Goal: Task Accomplishment & Management: Manage account settings

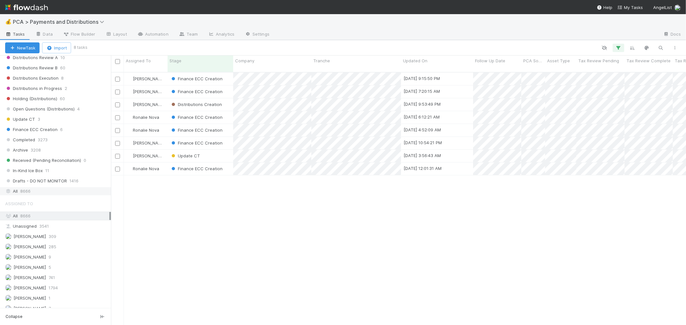
scroll to position [343, 0]
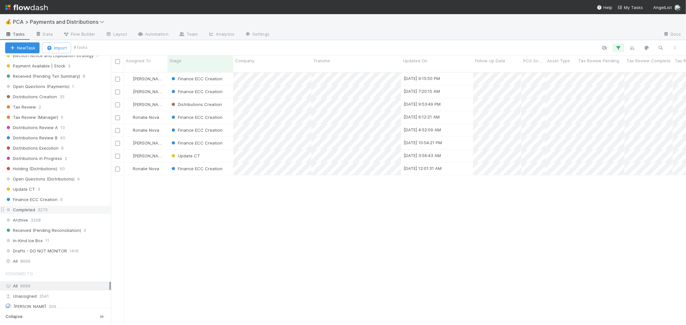
click at [52, 214] on div "Completed 3273" at bounding box center [58, 210] width 106 height 8
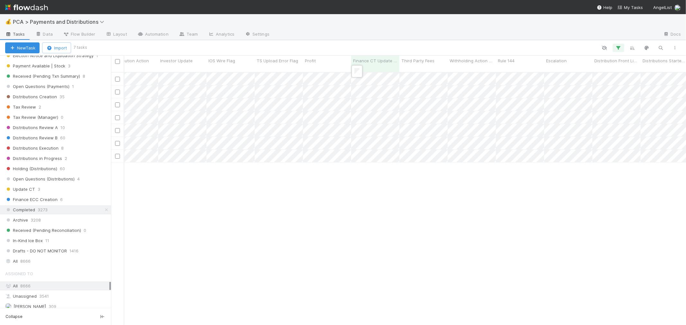
click at [353, 50] on div at bounding box center [343, 162] width 686 height 325
click at [352, 49] on div at bounding box center [343, 162] width 686 height 325
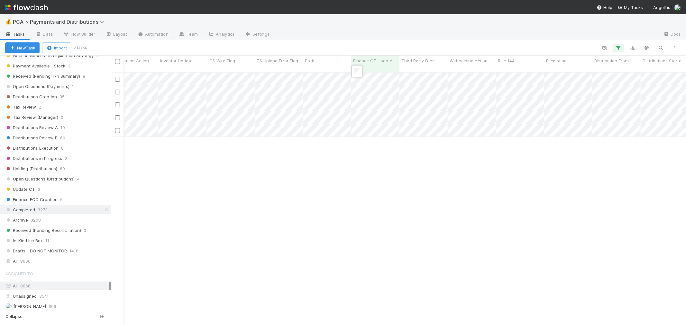
click at [354, 53] on div at bounding box center [343, 162] width 686 height 325
click at [352, 47] on div at bounding box center [343, 162] width 686 height 325
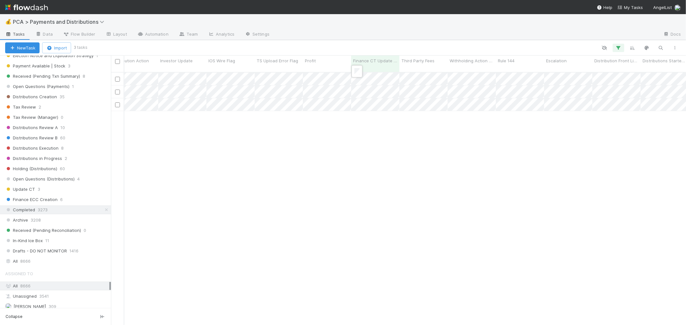
click at [354, 49] on div at bounding box center [343, 162] width 686 height 325
click at [355, 58] on div at bounding box center [343, 162] width 686 height 325
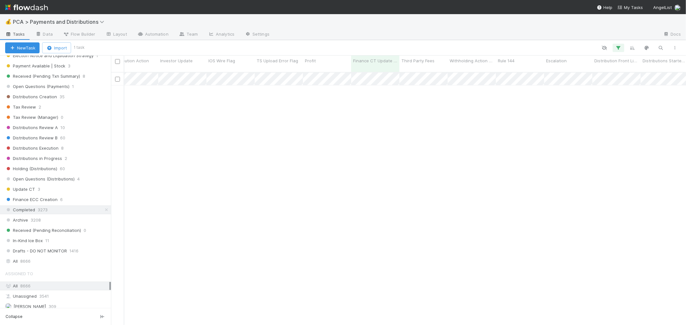
drag, startPoint x: 356, startPoint y: 107, endPoint x: 356, endPoint y: 85, distance: 21.5
click at [356, 105] on div "David Bodell Completed 8/21/25, 10:04:07 PM 4/4/25, 6:27:26 AM 1 0 0" at bounding box center [398, 202] width 575 height 258
click at [351, 43] on div at bounding box center [343, 162] width 686 height 325
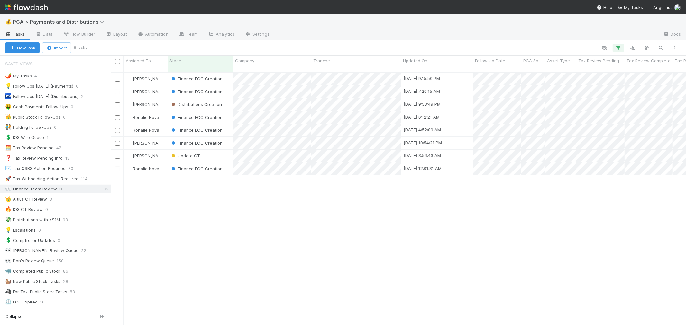
scroll to position [253, 569]
click at [231, 75] on div "Finance ECC Creation" at bounding box center [201, 79] width 66 height 13
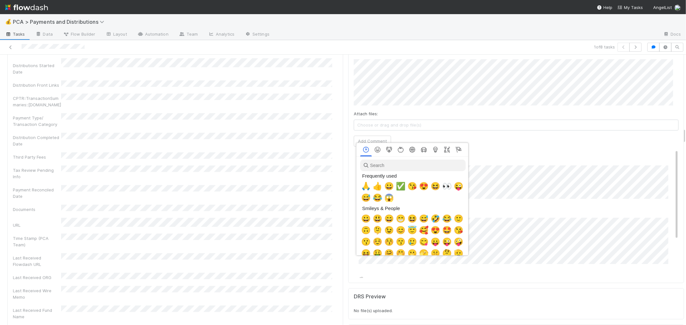
scroll to position [0, 3]
click at [396, 186] on span "✅" at bounding box center [399, 186] width 10 height 9
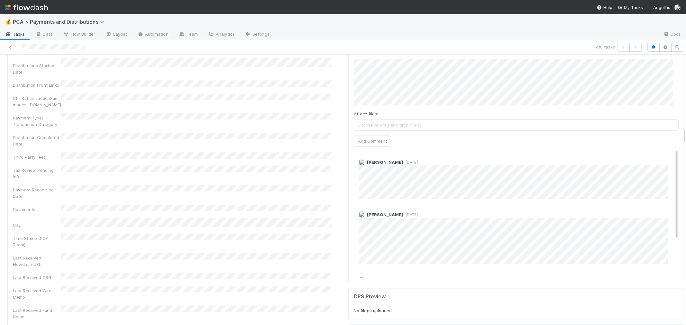
click at [467, 195] on div "Berkley Cade 1 day ago Berkley Cade 1 day ago Meg Castanare 2 days ago" at bounding box center [519, 240] width 330 height 182
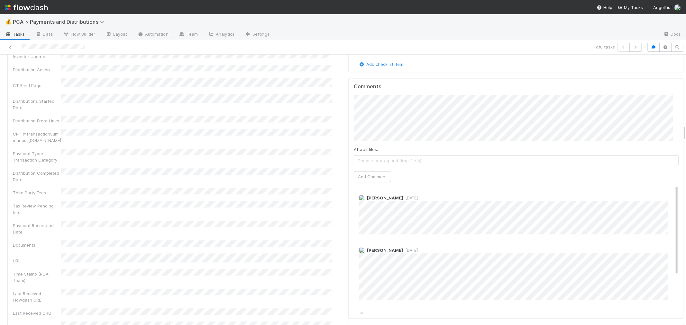
scroll to position [1143, 0]
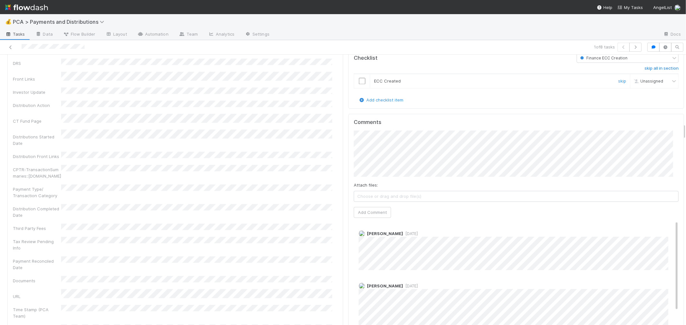
click at [359, 78] on input "checkbox" at bounding box center [362, 81] width 6 height 6
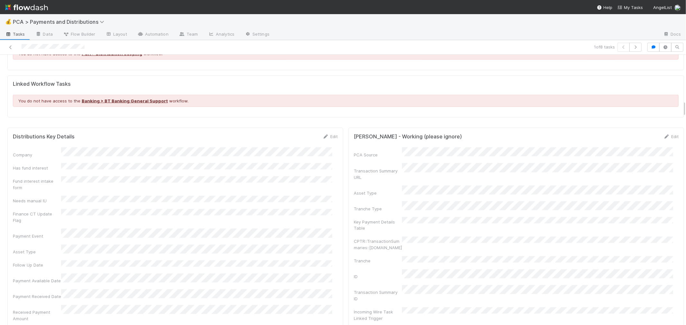
scroll to position [750, 0]
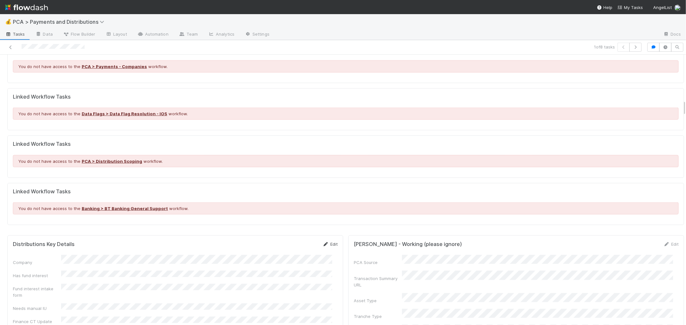
click at [326, 243] on link "Edit" at bounding box center [329, 244] width 15 height 5
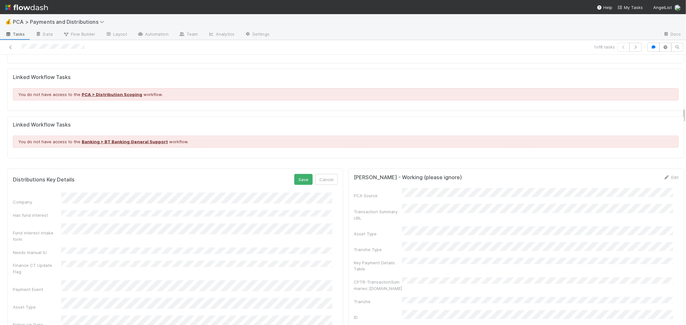
scroll to position [893, 0]
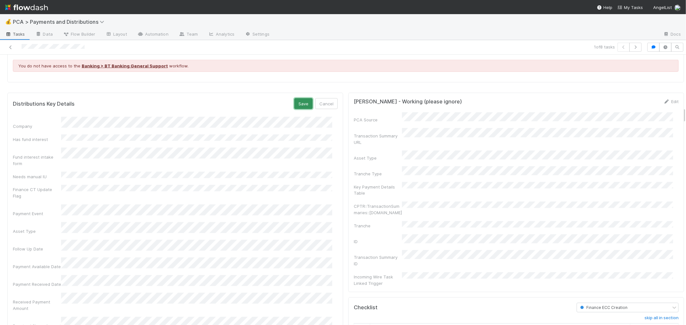
click at [295, 105] on button "Save" at bounding box center [303, 103] width 18 height 11
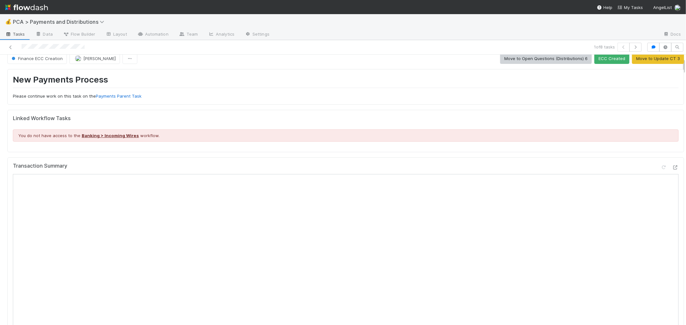
scroll to position [0, 0]
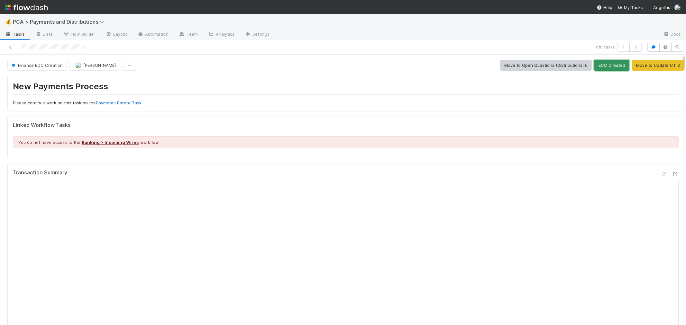
click at [597, 65] on button "ECC Created" at bounding box center [611, 65] width 35 height 11
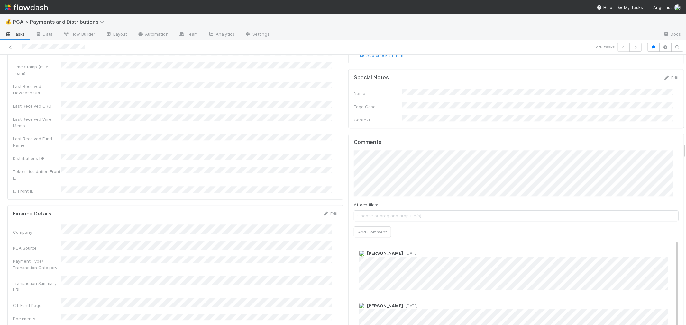
scroll to position [1464, 0]
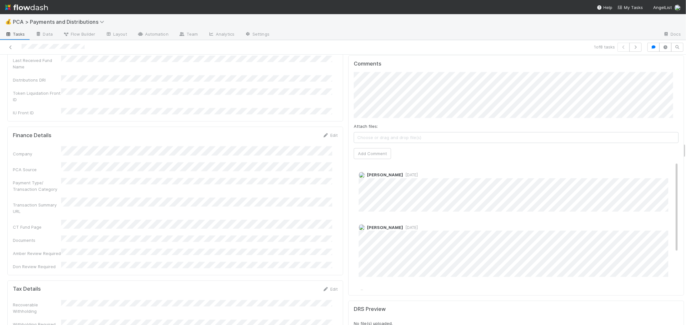
click at [403, 173] on span "[DATE]" at bounding box center [410, 175] width 15 height 5
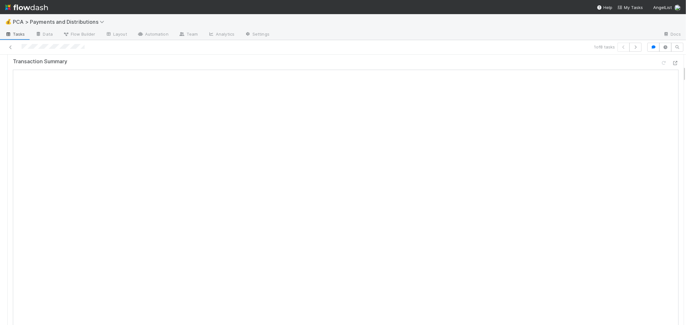
scroll to position [0, 0]
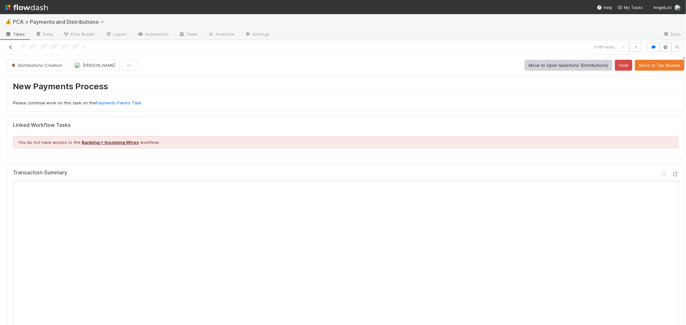
click at [11, 46] on icon at bounding box center [10, 47] width 6 height 4
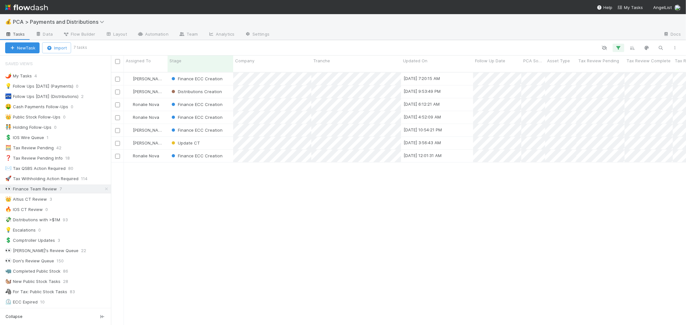
scroll to position [5, 5]
click at [143, 61] on span "Assigned To" at bounding box center [138, 61] width 25 height 6
click at [145, 73] on div "Sort A → Z" at bounding box center [162, 73] width 73 height 10
click at [217, 98] on div "Update CT" at bounding box center [201, 104] width 66 height 13
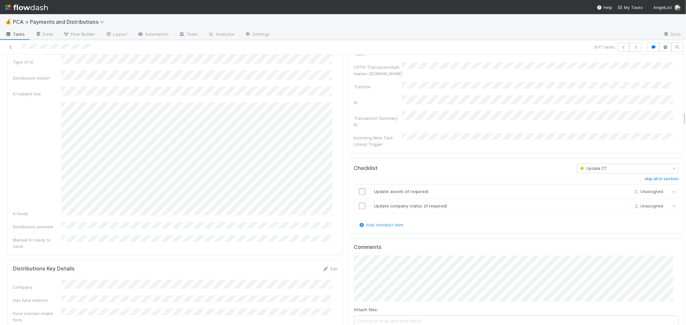
scroll to position [1036, 0]
click at [585, 167] on span "Update CT" at bounding box center [593, 169] width 28 height 5
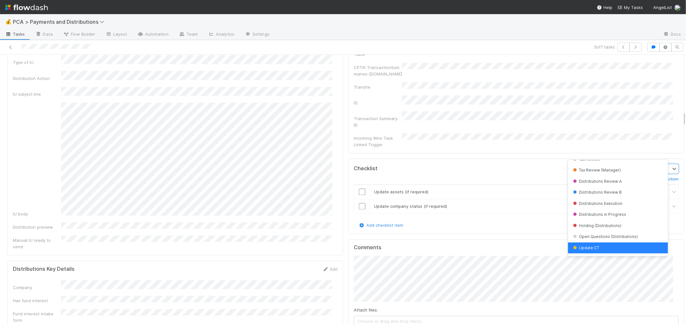
scroll to position [0, 0]
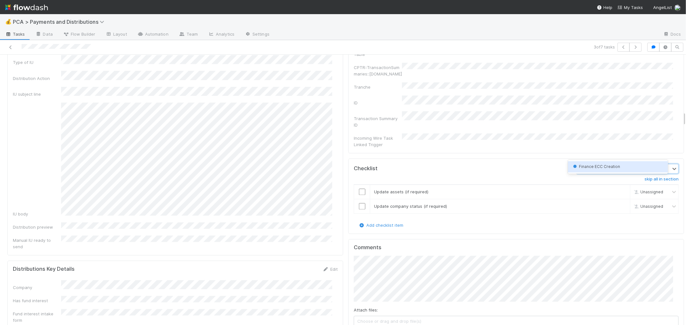
type input "finance"
click at [590, 168] on span "Finance ECC Creation" at bounding box center [596, 166] width 49 height 5
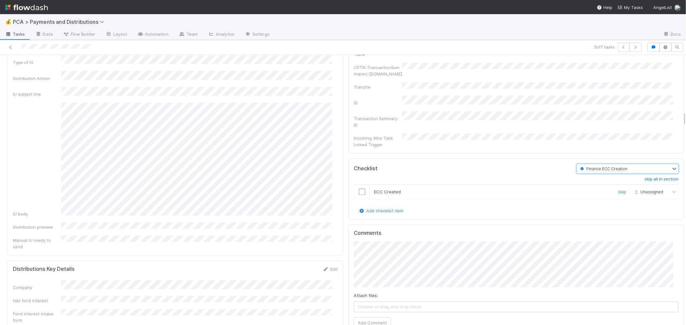
click at [359, 189] on input "checkbox" at bounding box center [362, 192] width 6 height 6
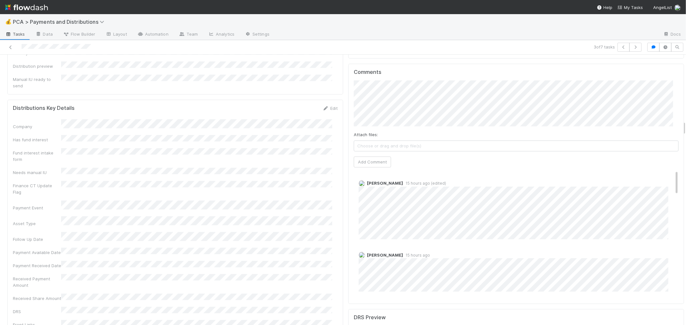
scroll to position [1214, 0]
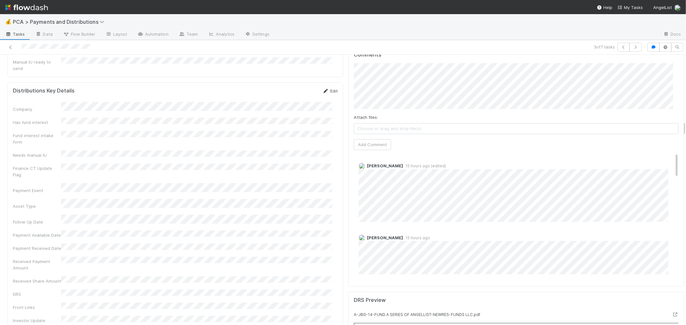
click at [328, 88] on link "Edit" at bounding box center [329, 90] width 15 height 5
click at [301, 88] on button "Save" at bounding box center [303, 93] width 18 height 11
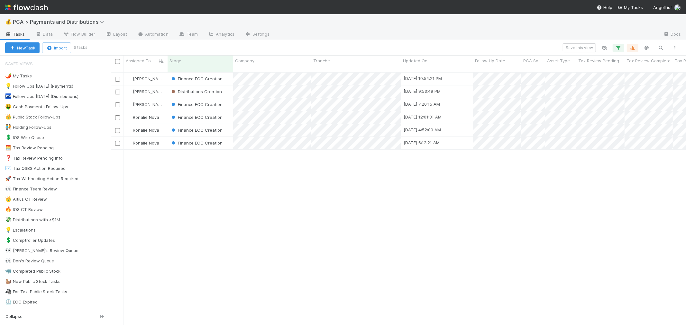
scroll to position [253, 569]
click at [227, 137] on div "Finance ECC Creation" at bounding box center [201, 143] width 66 height 13
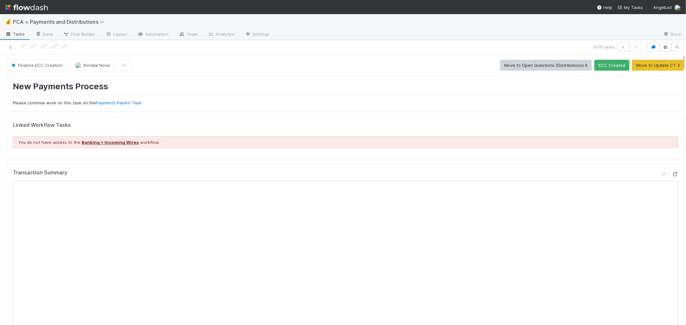
click at [672, 175] on icon at bounding box center [675, 174] width 6 height 4
click at [92, 68] on span "Ronalie Nova" at bounding box center [96, 65] width 26 height 5
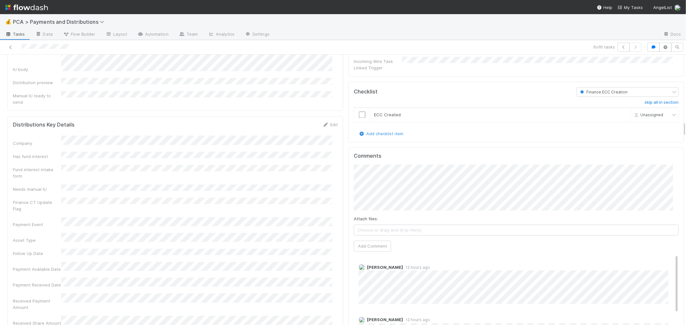
scroll to position [1179, 0]
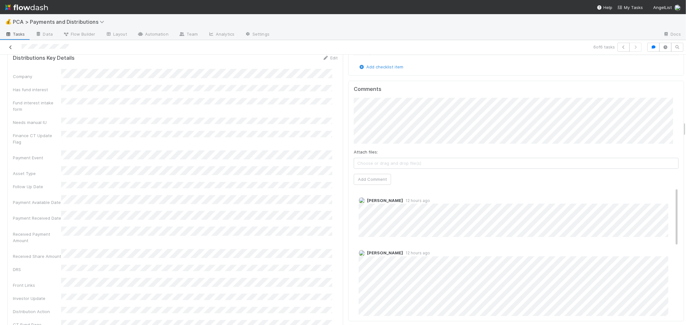
click at [11, 46] on icon at bounding box center [10, 47] width 6 height 4
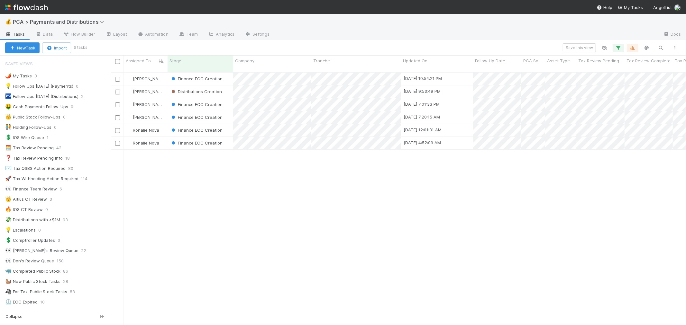
scroll to position [5, 5]
click at [229, 111] on div "Finance ECC Creation" at bounding box center [201, 117] width 66 height 13
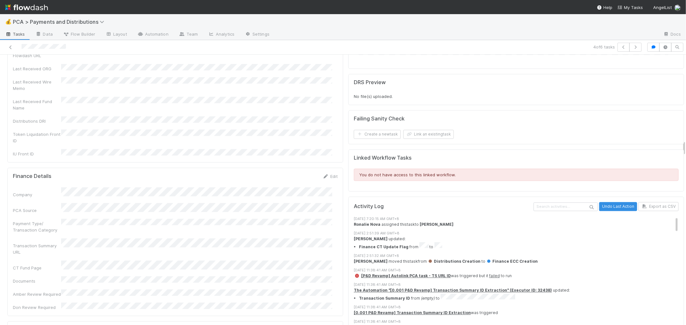
scroll to position [1393, 0]
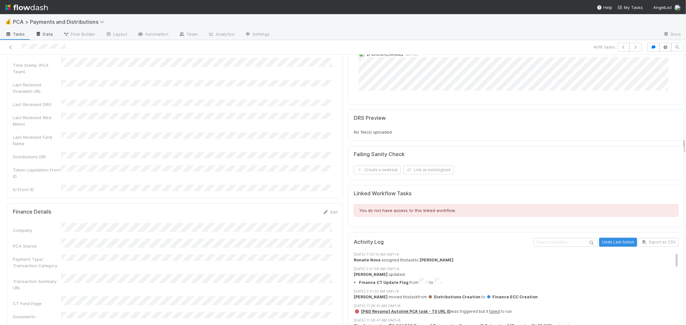
drag, startPoint x: 10, startPoint y: 47, endPoint x: 51, endPoint y: 38, distance: 42.2
click at [10, 47] on icon at bounding box center [10, 47] width 6 height 4
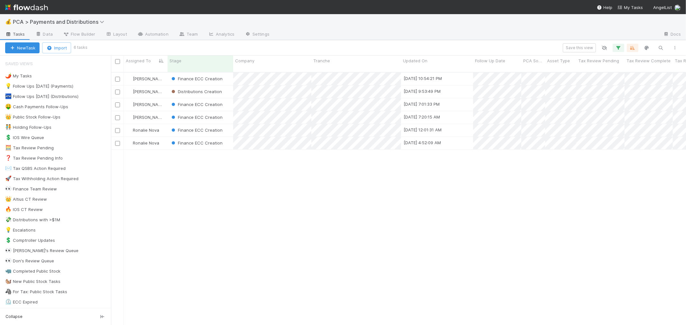
scroll to position [253, 569]
click at [229, 76] on div "Finance ECC Creation" at bounding box center [201, 79] width 66 height 13
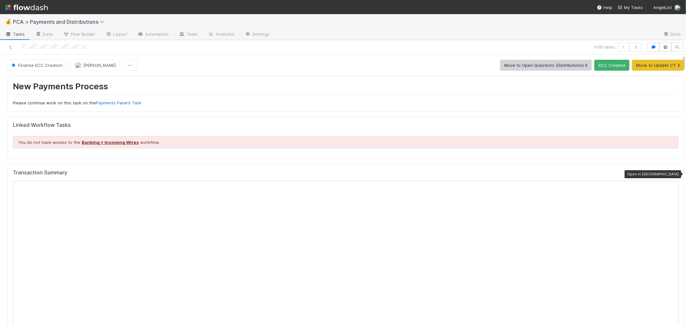
click at [672, 174] on icon at bounding box center [675, 174] width 6 height 4
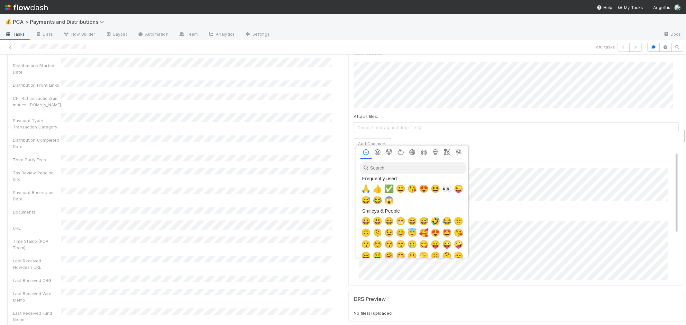
scroll to position [0, 3]
click at [386, 194] on div "✅" at bounding box center [388, 189] width 12 height 12
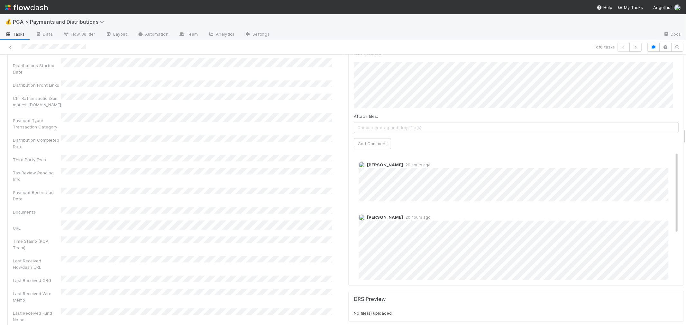
scroll to position [1036, 0]
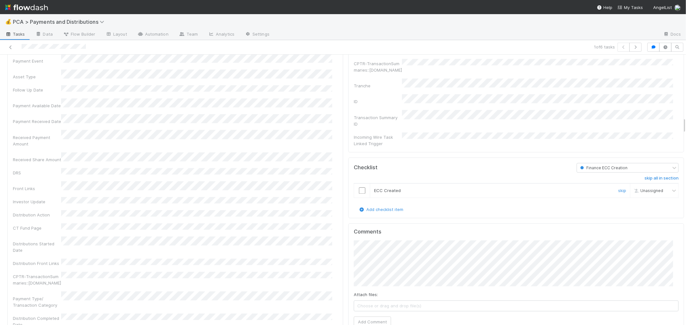
click at [359, 187] on input "checkbox" at bounding box center [362, 190] width 6 height 6
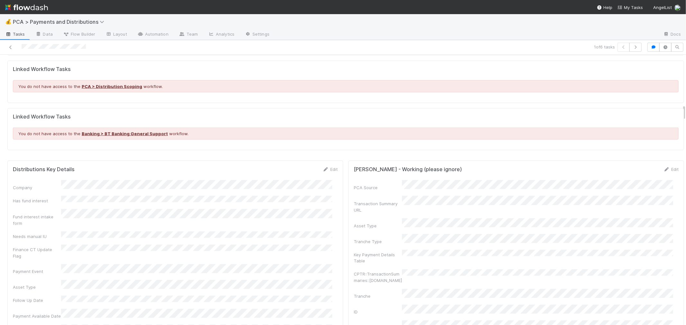
scroll to position [821, 0]
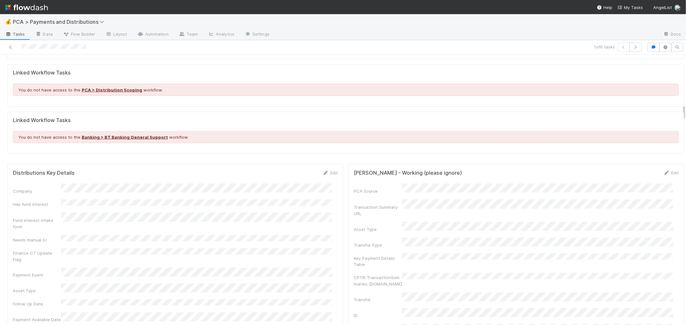
click at [325, 176] on div "Edit" at bounding box center [329, 173] width 15 height 6
click at [326, 174] on link "Edit" at bounding box center [329, 172] width 15 height 5
click at [298, 180] on button "Save" at bounding box center [303, 175] width 18 height 11
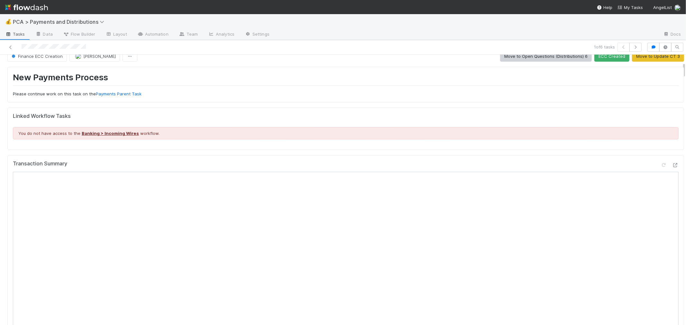
scroll to position [0, 0]
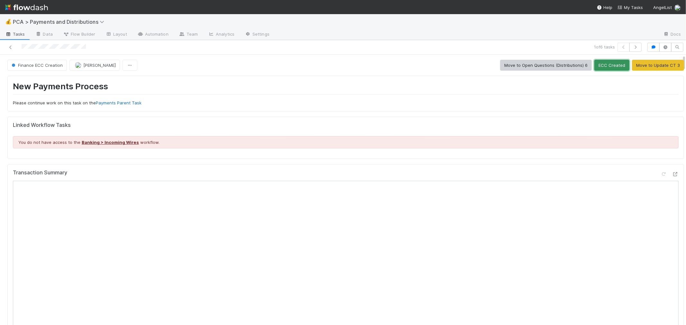
click at [603, 67] on button "ECC Created" at bounding box center [611, 65] width 35 height 11
click at [11, 46] on icon at bounding box center [10, 47] width 6 height 4
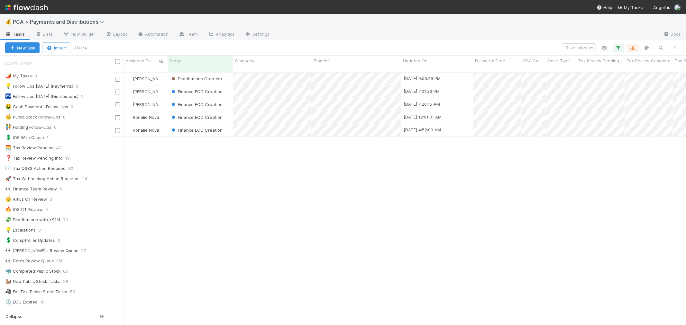
scroll to position [5, 5]
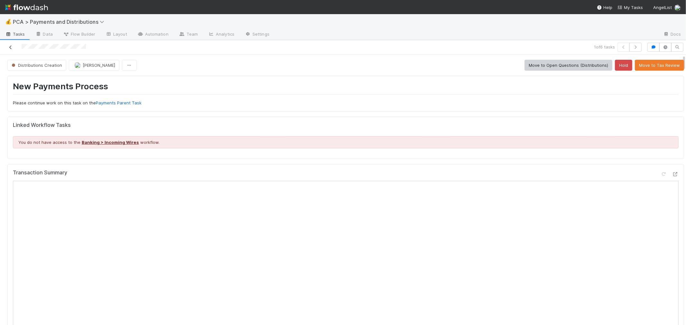
click at [12, 48] on icon at bounding box center [10, 47] width 6 height 4
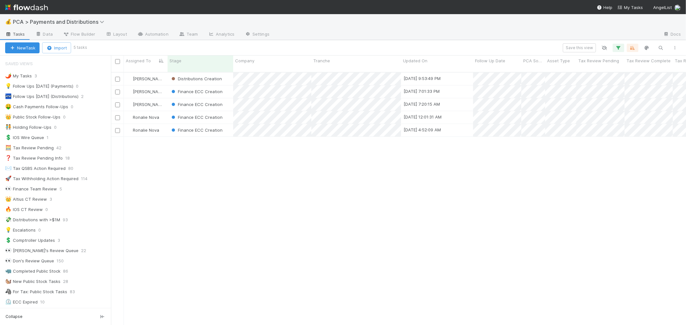
scroll to position [5, 5]
click at [230, 73] on div "Distributions Creation" at bounding box center [201, 79] width 66 height 13
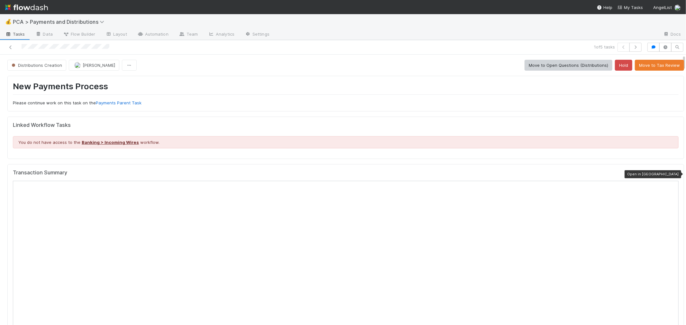
click at [672, 174] on icon at bounding box center [675, 174] width 6 height 4
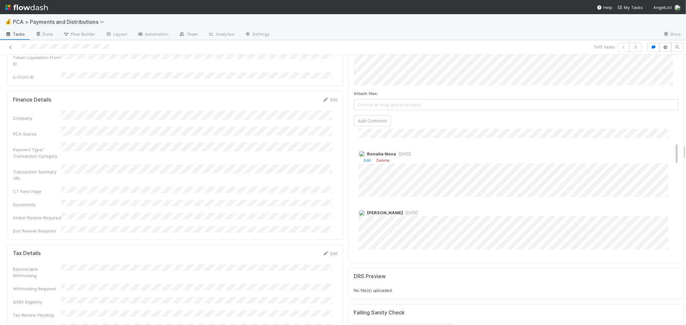
scroll to position [107, 0]
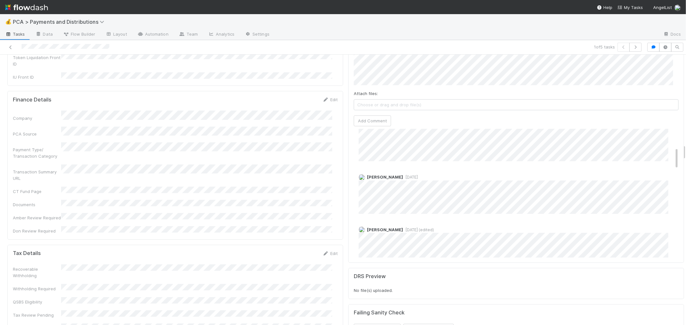
click at [403, 175] on span "3 days ago" at bounding box center [410, 177] width 15 height 5
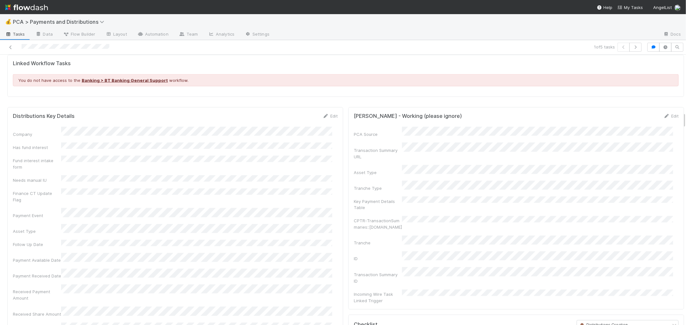
scroll to position [965, 0]
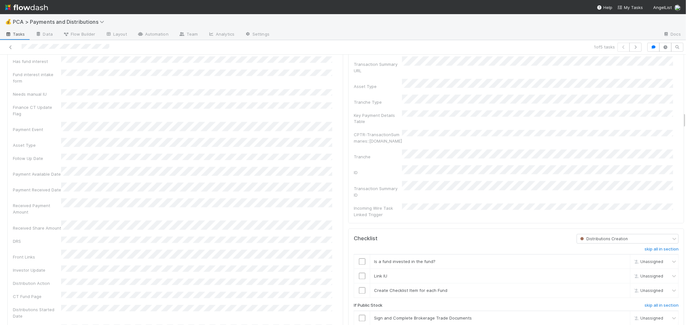
click at [589, 237] on span "Distributions Creation" at bounding box center [603, 239] width 49 height 5
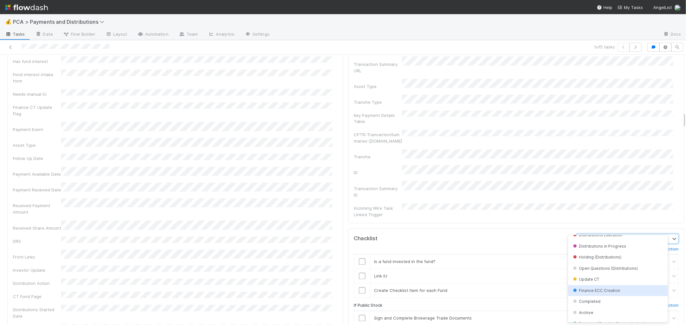
scroll to position [192, 0]
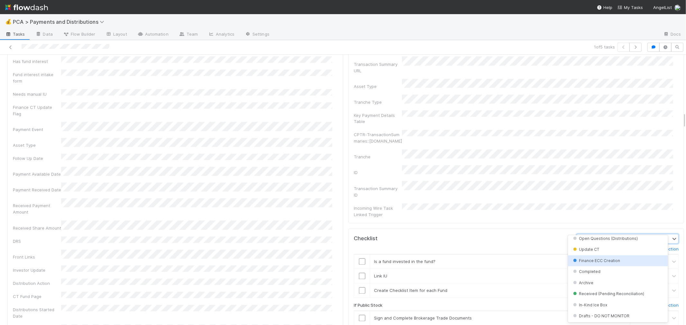
click at [603, 259] on span "Finance ECC Creation" at bounding box center [596, 260] width 49 height 5
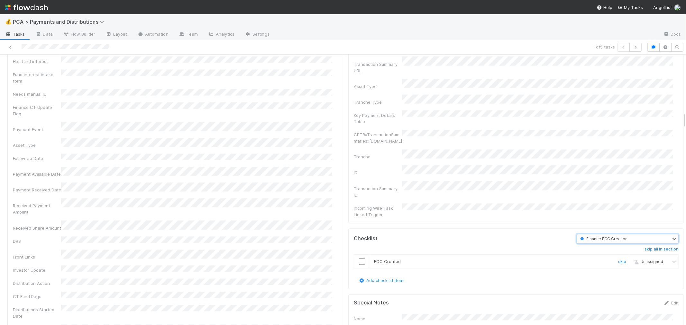
click at [359, 259] on input "checkbox" at bounding box center [362, 262] width 6 height 6
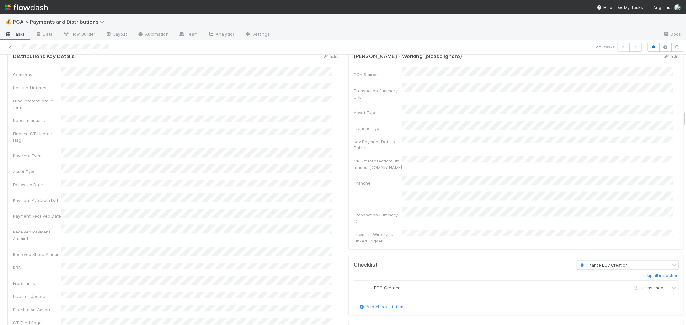
scroll to position [893, 0]
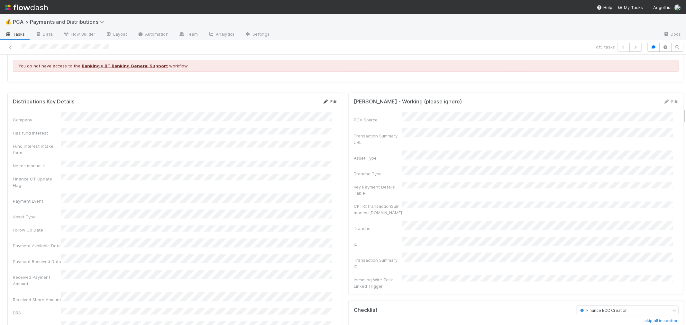
click at [326, 101] on link "Edit" at bounding box center [329, 101] width 15 height 5
click at [298, 108] on button "Save" at bounding box center [303, 103] width 18 height 11
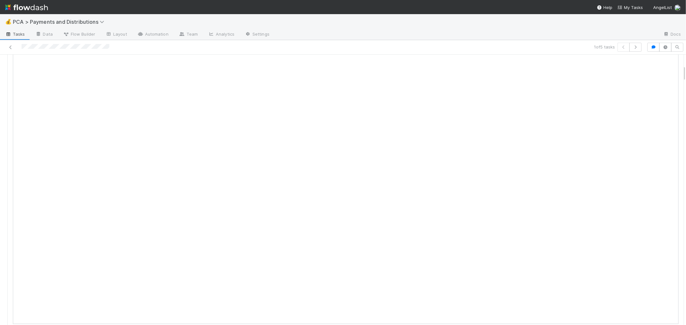
scroll to position [0, 0]
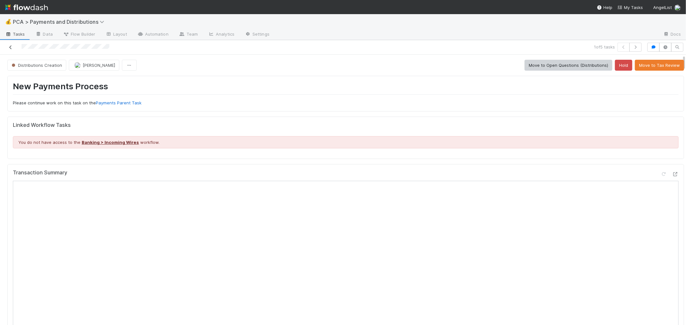
click at [9, 47] on icon at bounding box center [10, 47] width 6 height 4
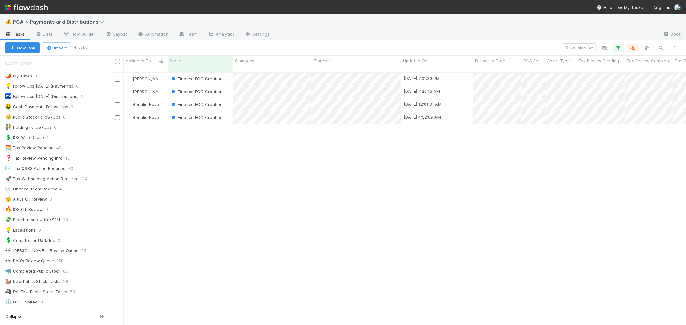
scroll to position [5, 5]
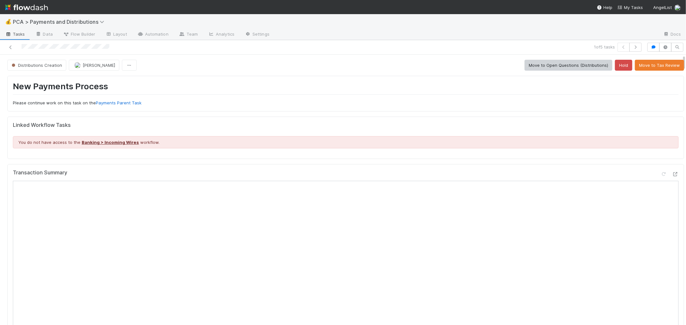
click at [14, 8] on img at bounding box center [26, 7] width 43 height 11
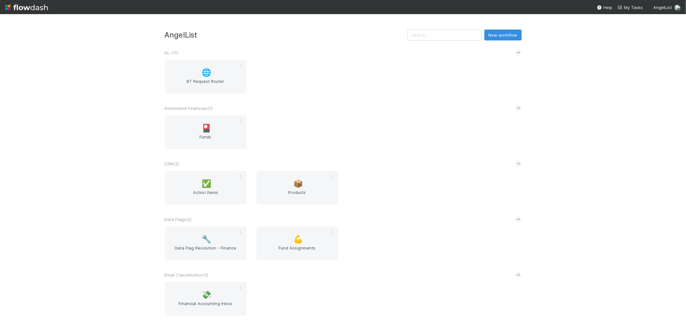
click at [116, 142] on div "AngelList New workflow AL < ( 1 ) 🌐 BT Request Router Automated Financials ( 1 …" at bounding box center [343, 169] width 686 height 311
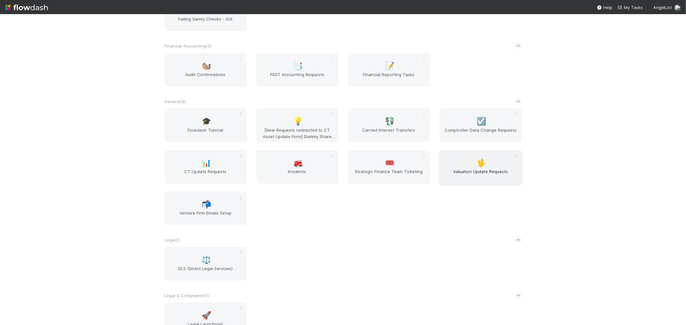
click at [476, 164] on span "🖖" at bounding box center [481, 163] width 10 height 8
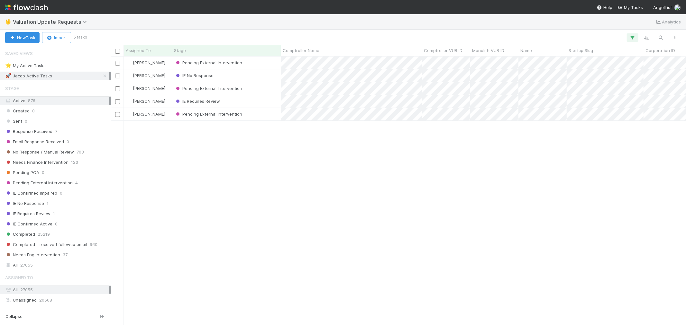
scroll to position [263, 569]
click at [58, 162] on span "Needs Finance Intervention" at bounding box center [36, 163] width 63 height 8
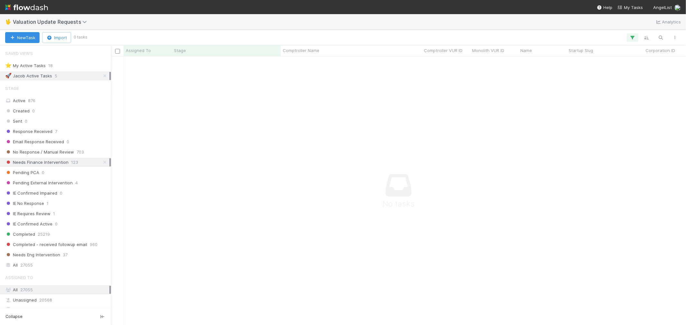
scroll to position [258, 564]
click at [634, 37] on icon "button" at bounding box center [632, 38] width 6 height 6
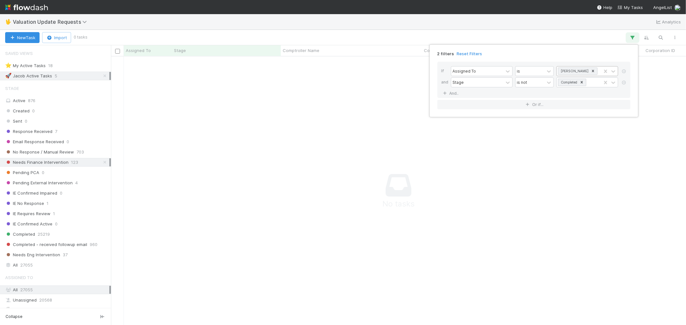
click at [591, 71] on icon at bounding box center [593, 71] width 5 height 5
type input "ronalie"
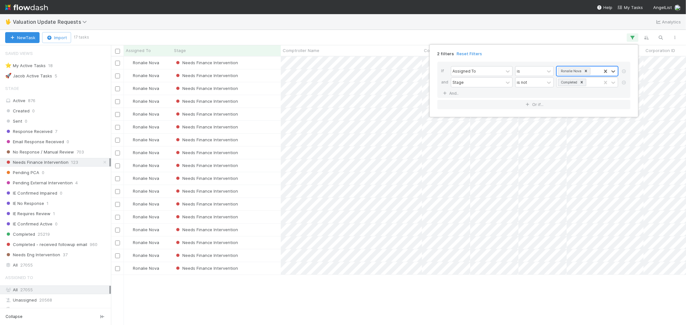
scroll to position [263, 569]
click at [256, 65] on div "2 filters Reset Filters If Assigned To is option Ronalie Nova, selected. 0 resu…" at bounding box center [343, 162] width 686 height 325
click at [264, 63] on div "Needs Finance Intervention" at bounding box center [226, 63] width 109 height 13
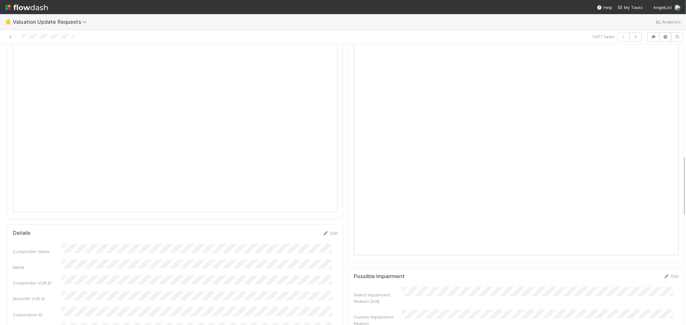
scroll to position [429, 0]
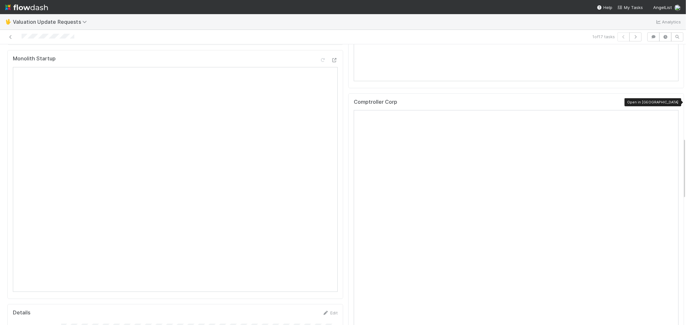
click at [672, 102] on icon at bounding box center [675, 104] width 6 height 4
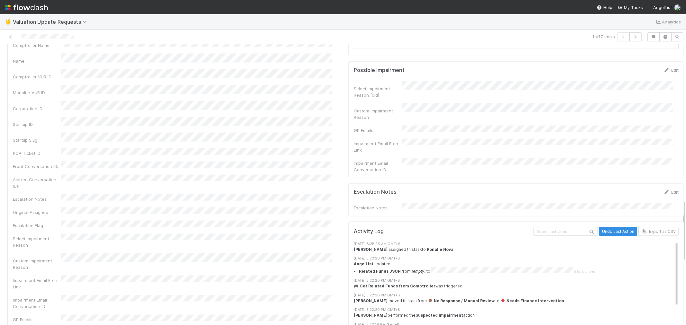
scroll to position [714, 0]
click at [10, 37] on icon at bounding box center [10, 37] width 6 height 4
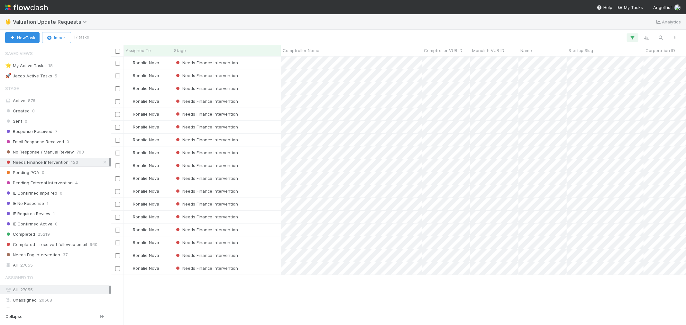
scroll to position [5, 5]
click at [252, 77] on div "Needs Finance Intervention" at bounding box center [226, 75] width 109 height 13
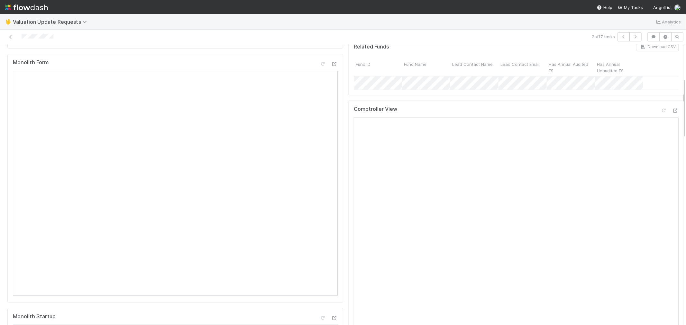
scroll to position [178, 0]
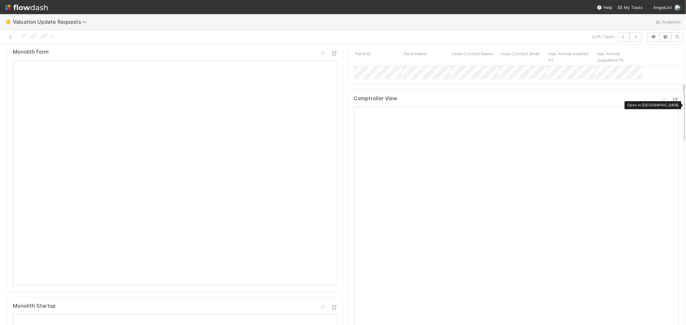
click at [672, 102] on icon at bounding box center [675, 100] width 6 height 4
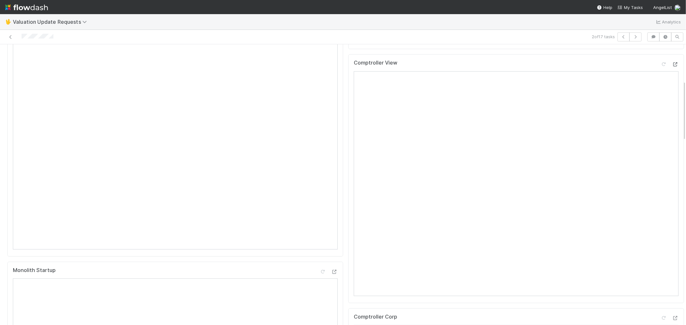
scroll to position [0, 0]
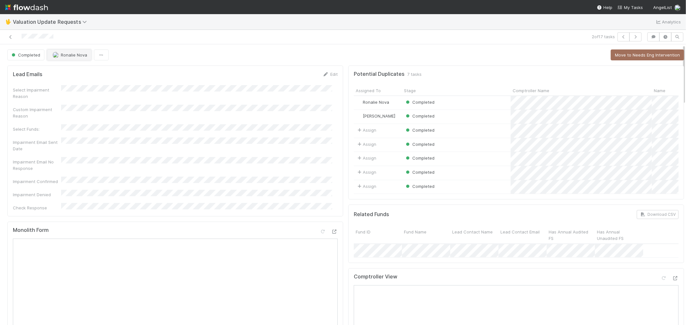
click at [72, 56] on span "Ronalie Nova" at bounding box center [74, 54] width 26 height 5
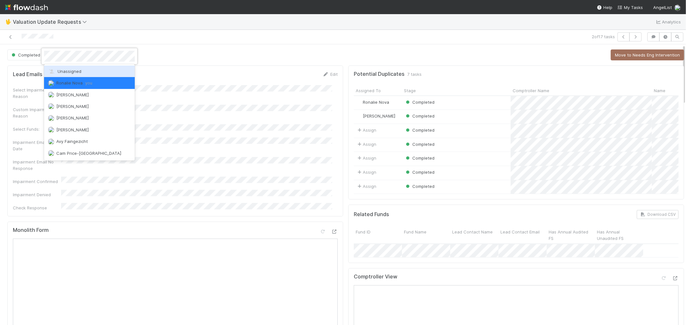
click at [74, 72] on span "Unassigned" at bounding box center [64, 71] width 33 height 5
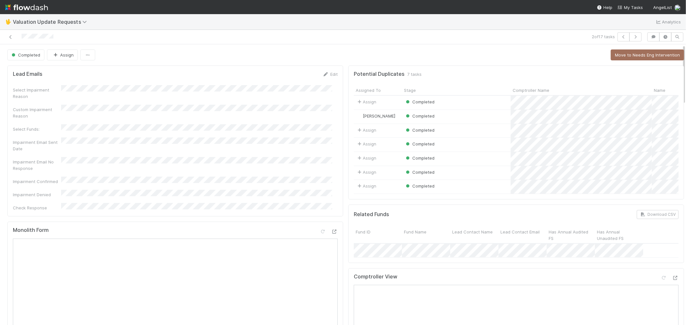
drag, startPoint x: 10, startPoint y: 37, endPoint x: 71, endPoint y: 28, distance: 61.5
click at [10, 37] on icon at bounding box center [10, 37] width 6 height 4
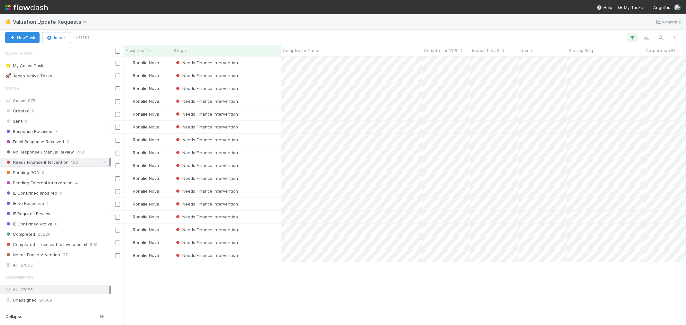
scroll to position [5, 5]
click at [261, 75] on div "Needs Finance Intervention" at bounding box center [226, 75] width 109 height 13
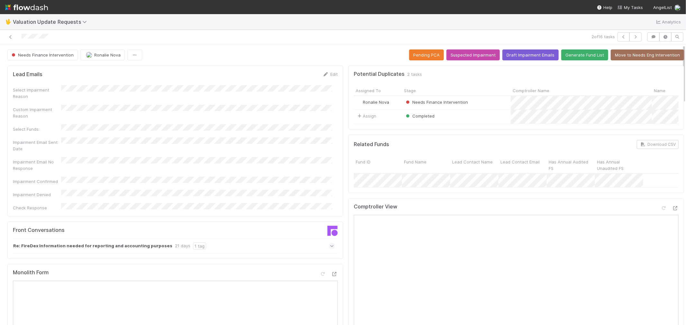
click at [329, 243] on span at bounding box center [332, 246] width 6 height 6
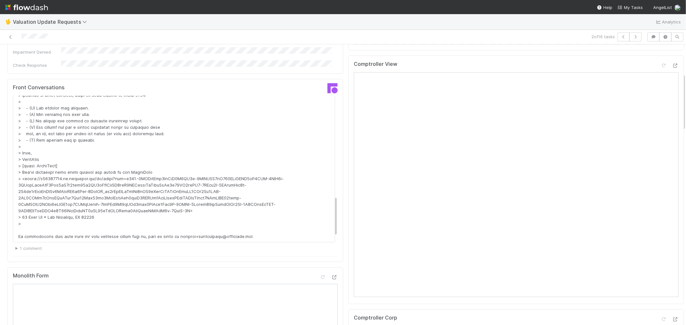
scroll to position [264, 0]
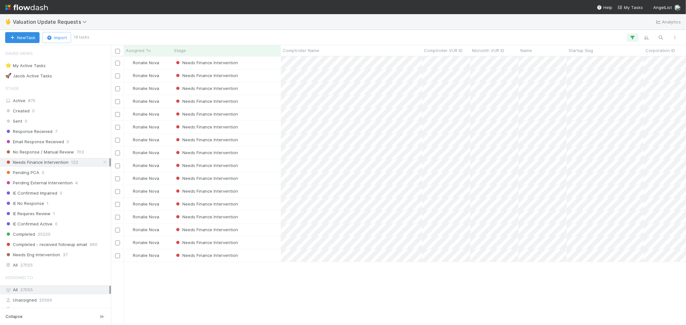
scroll to position [263, 569]
click at [251, 91] on div "Needs Finance Intervention" at bounding box center [226, 88] width 109 height 13
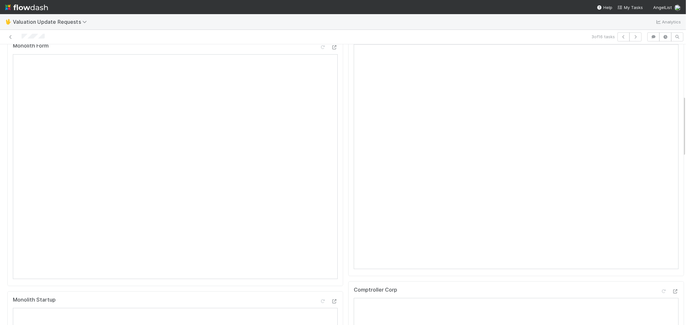
scroll to position [71, 0]
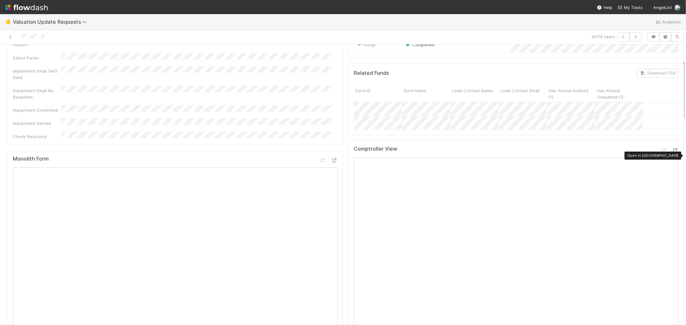
click at [672, 153] on icon at bounding box center [675, 151] width 6 height 4
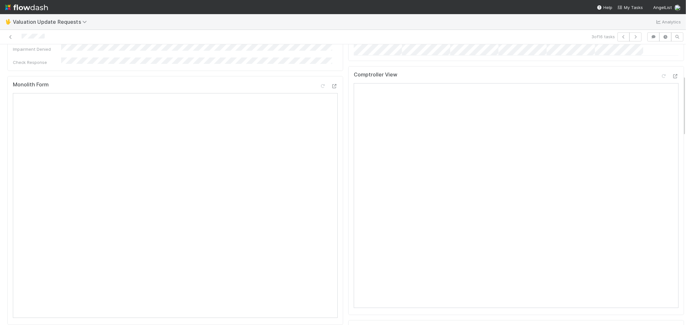
scroll to position [143, 0]
click at [672, 81] on icon at bounding box center [675, 79] width 6 height 4
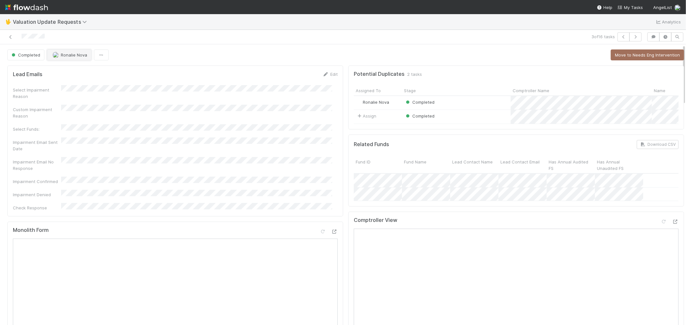
click at [72, 52] on button "Ronalie Nova" at bounding box center [69, 55] width 44 height 11
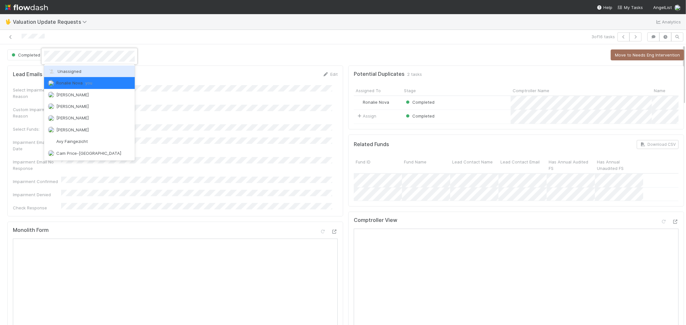
click at [74, 75] on div "Unassigned" at bounding box center [89, 72] width 91 height 12
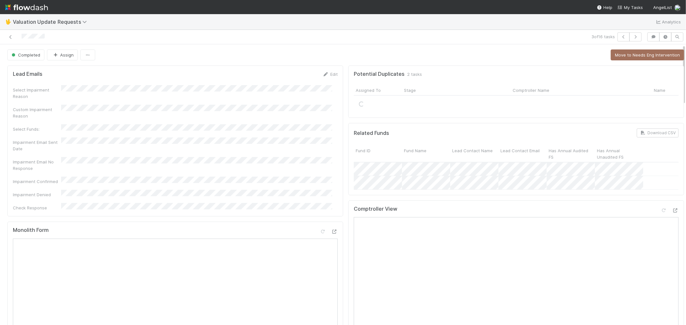
drag, startPoint x: 12, startPoint y: 37, endPoint x: 12, endPoint y: 25, distance: 11.9
click at [12, 36] on icon at bounding box center [10, 37] width 6 height 4
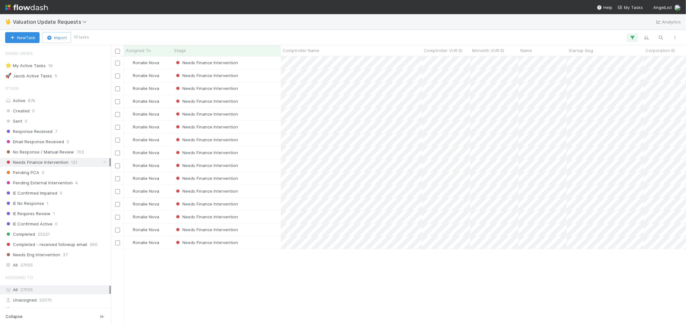
scroll to position [5, 5]
click at [264, 88] on div "Needs Finance Intervention" at bounding box center [226, 88] width 109 height 13
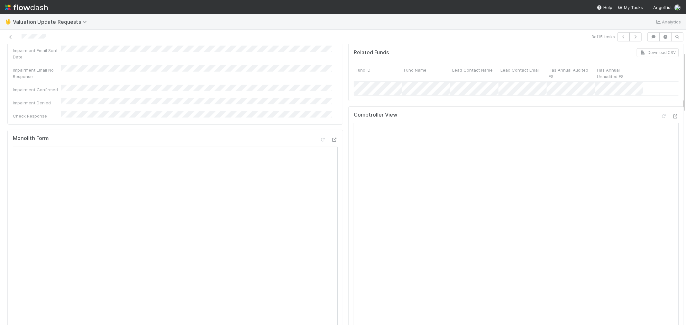
scroll to position [36, 0]
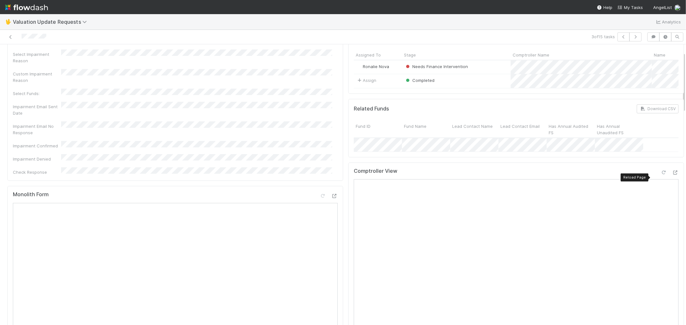
click at [660, 175] on icon at bounding box center [663, 173] width 6 height 4
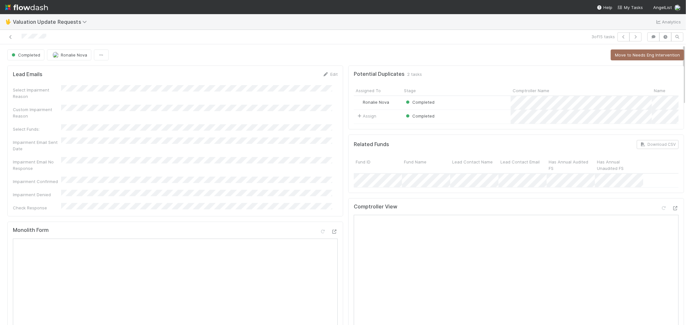
click at [647, 174] on div "Fund ID Fund Name Lead Contact Name Lead Contact Email Has Annual Audited FS Ha…" at bounding box center [516, 165] width 325 height 17
click at [72, 56] on span "Ronalie Nova" at bounding box center [74, 54] width 26 height 5
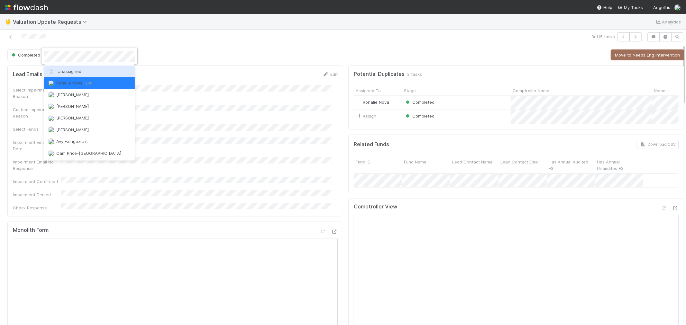
click at [74, 72] on span "Unassigned" at bounding box center [64, 71] width 33 height 5
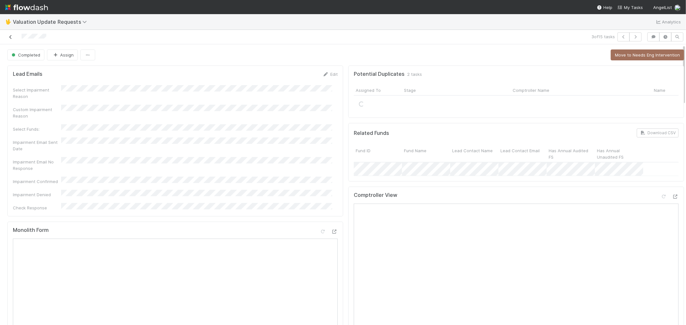
click at [11, 37] on icon at bounding box center [10, 37] width 6 height 4
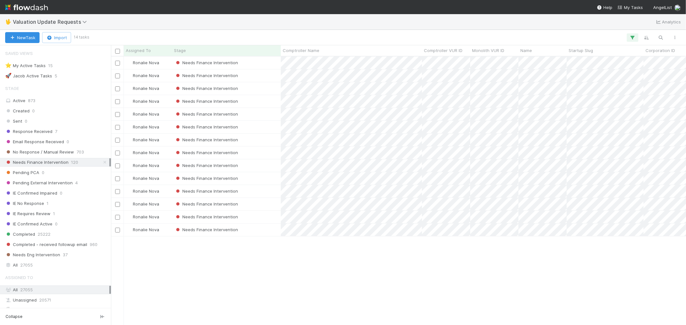
scroll to position [5, 5]
click at [267, 88] on div "Needs Finance Intervention" at bounding box center [226, 88] width 109 height 13
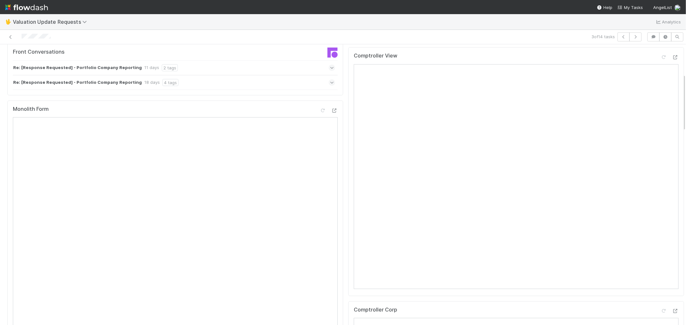
scroll to position [71, 0]
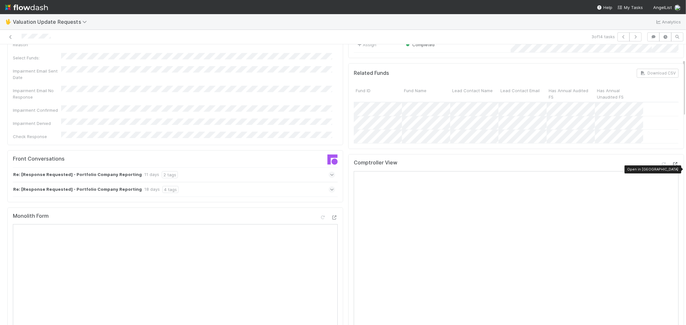
click at [672, 167] on icon at bounding box center [675, 164] width 6 height 4
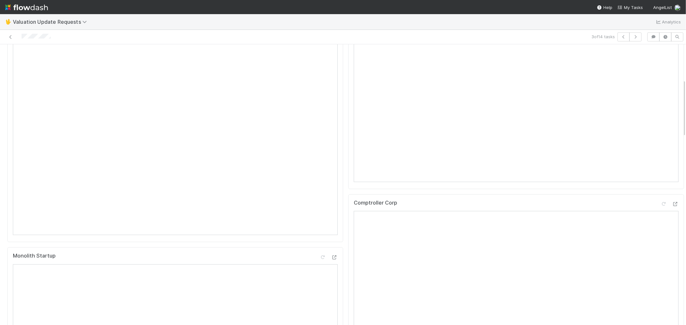
scroll to position [0, 0]
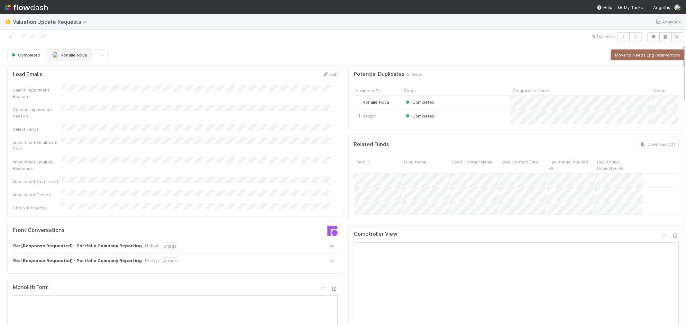
click at [68, 58] on button "Ronalie Nova" at bounding box center [69, 55] width 44 height 11
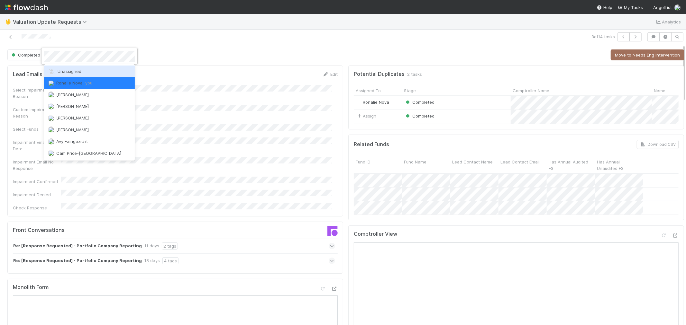
click at [71, 69] on span "Unassigned" at bounding box center [64, 71] width 33 height 5
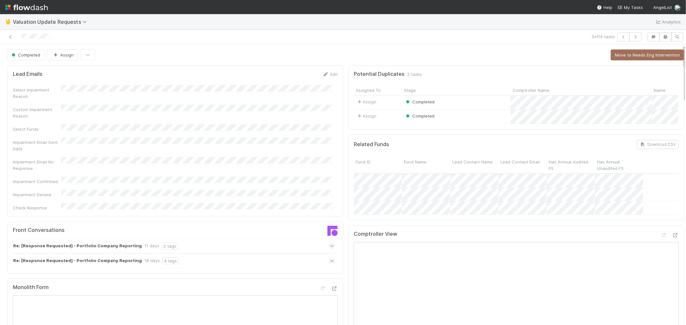
drag, startPoint x: 9, startPoint y: 39, endPoint x: 43, endPoint y: 16, distance: 40.7
click at [9, 39] on icon at bounding box center [10, 37] width 6 height 4
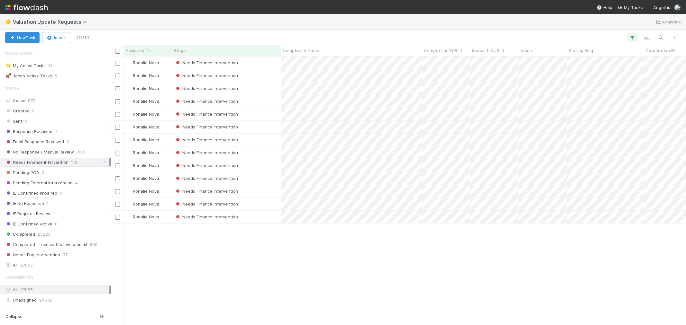
scroll to position [5, 5]
click at [259, 85] on div "Needs Finance Intervention" at bounding box center [226, 88] width 109 height 13
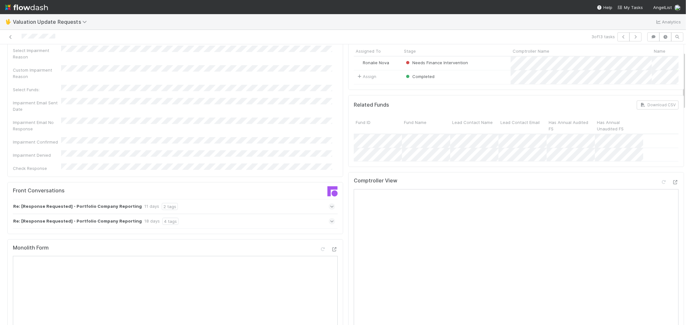
scroll to position [36, 0]
click at [330, 207] on icon at bounding box center [332, 210] width 4 height 6
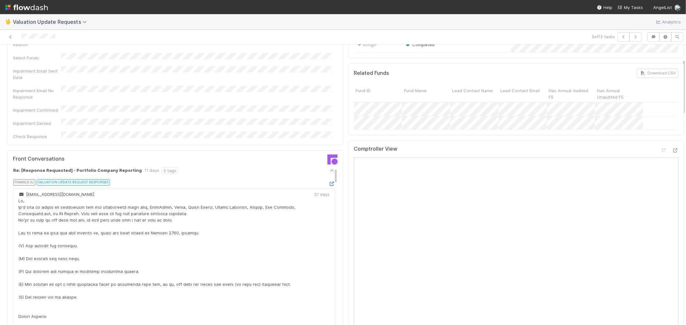
scroll to position [0, 0]
click at [330, 172] on icon at bounding box center [332, 175] width 4 height 6
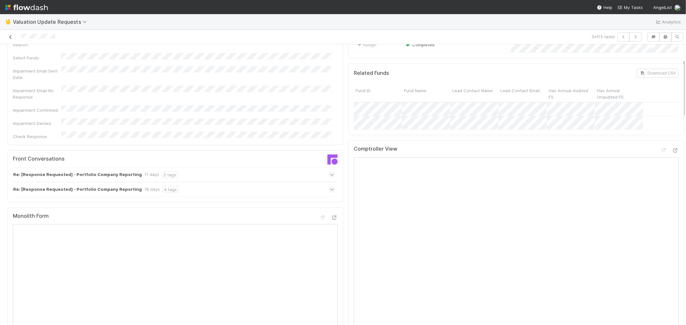
click at [11, 35] on icon at bounding box center [10, 37] width 6 height 4
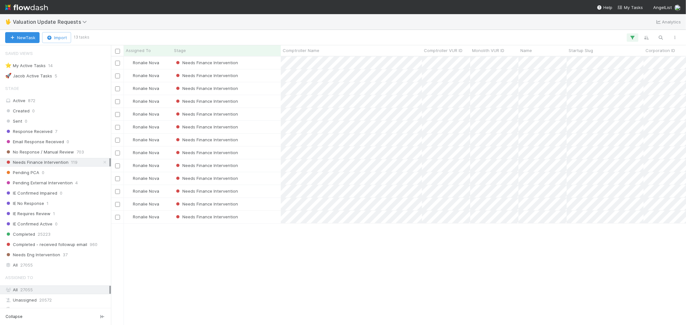
scroll to position [263, 569]
click at [270, 103] on div "Needs Finance Intervention" at bounding box center [226, 101] width 109 height 13
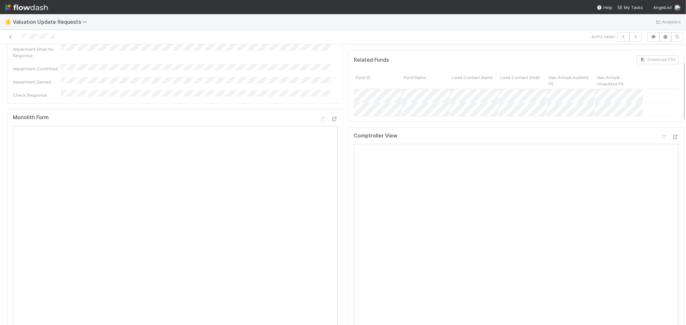
scroll to position [178, 0]
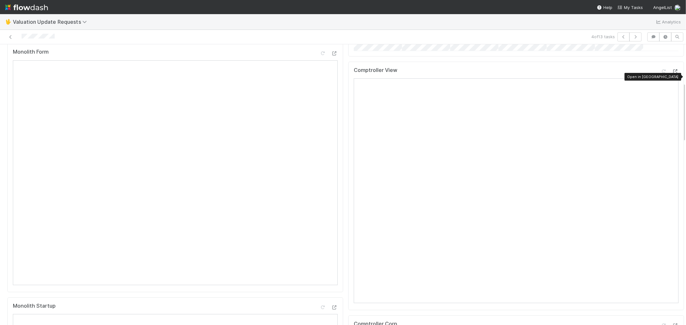
click at [672, 74] on icon at bounding box center [675, 71] width 6 height 4
click at [660, 75] on div at bounding box center [669, 72] width 18 height 9
click at [660, 74] on icon at bounding box center [663, 71] width 6 height 4
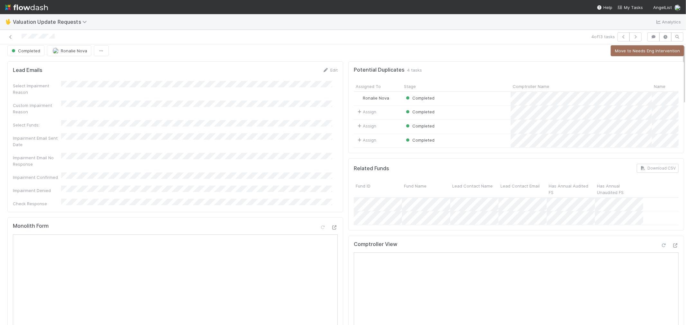
scroll to position [0, 0]
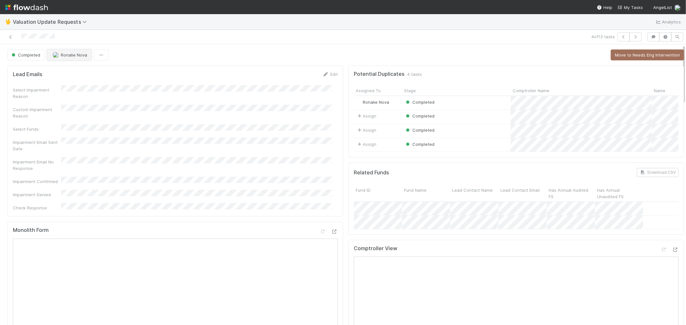
click at [66, 55] on span "Ronalie Nova" at bounding box center [74, 54] width 26 height 5
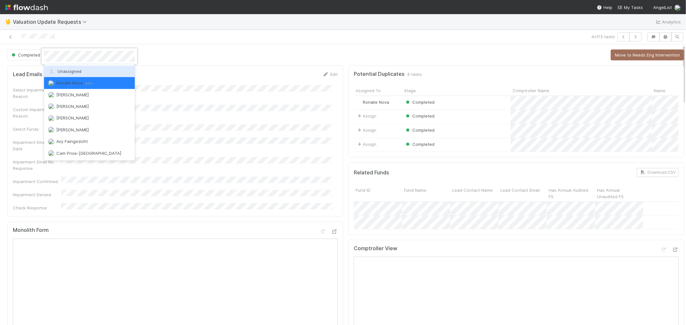
click at [68, 73] on span "Unassigned" at bounding box center [64, 71] width 33 height 5
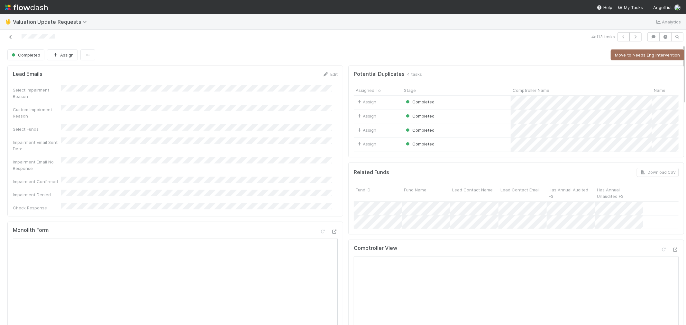
click at [11, 38] on icon at bounding box center [10, 37] width 6 height 4
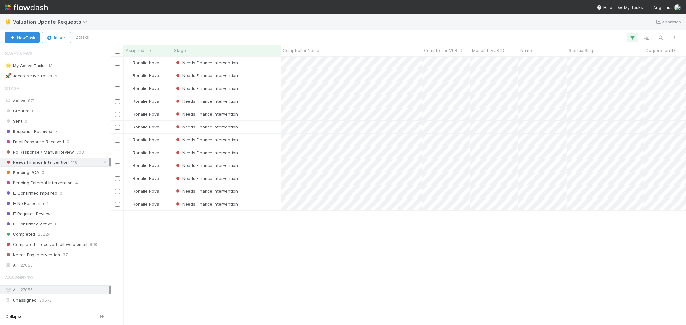
scroll to position [263, 569]
click at [264, 101] on div "Needs Finance Intervention" at bounding box center [226, 101] width 109 height 13
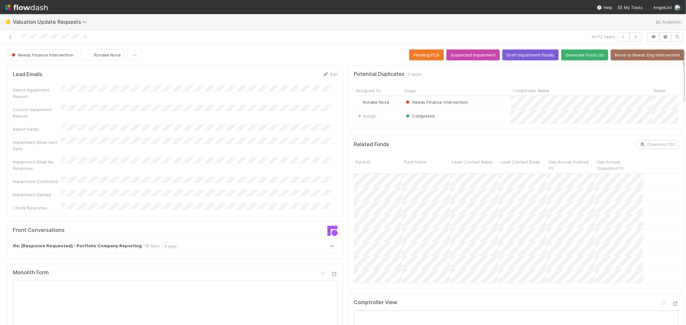
scroll to position [178, 0]
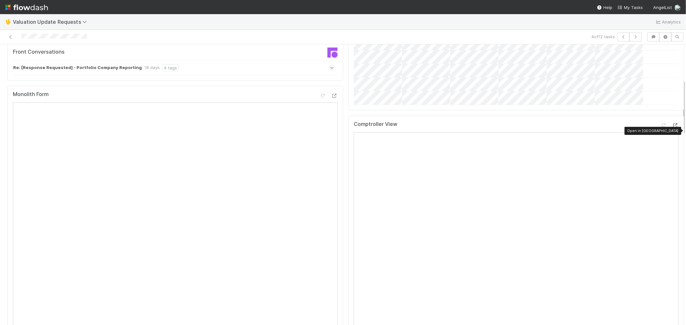
click at [672, 128] on icon at bounding box center [675, 125] width 6 height 4
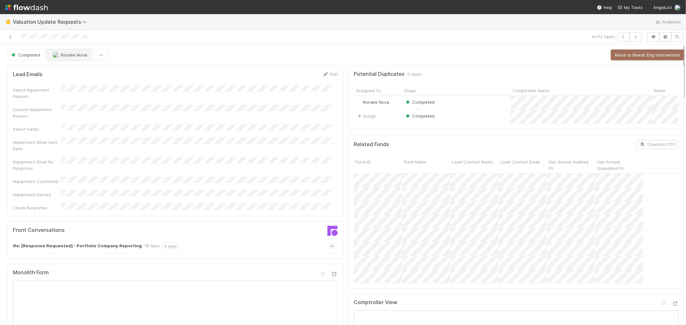
click at [72, 57] on button "Ronalie Nova" at bounding box center [69, 55] width 44 height 11
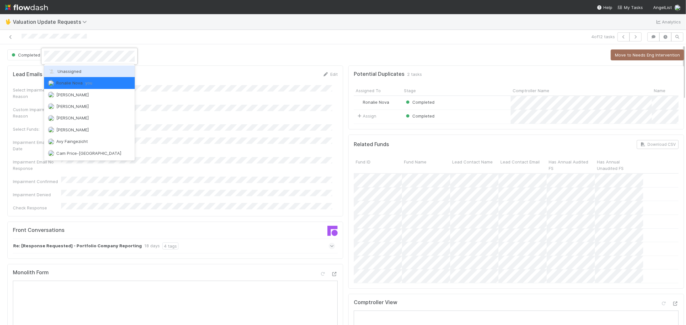
click at [71, 69] on span "Unassigned" at bounding box center [64, 71] width 33 height 5
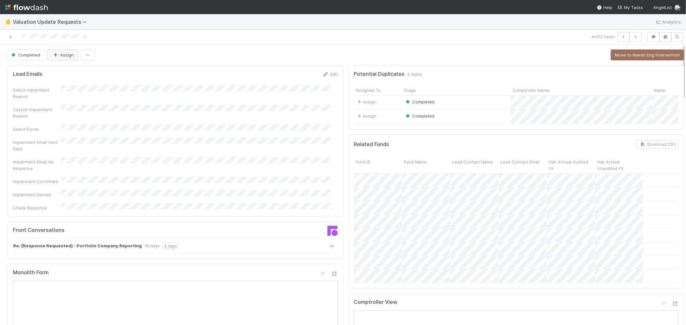
click at [56, 53] on icon "button" at bounding box center [55, 55] width 6 height 4
click at [11, 35] on icon at bounding box center [10, 37] width 6 height 4
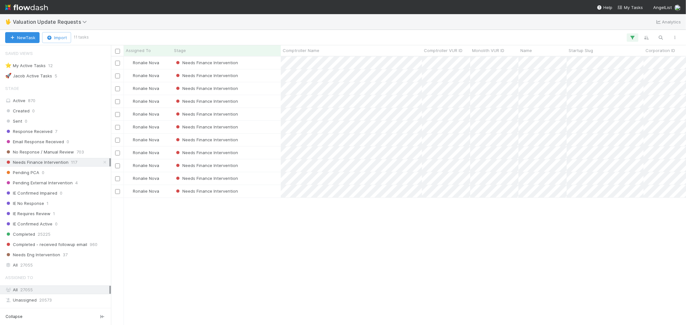
scroll to position [5, 5]
click at [271, 100] on div "Needs Finance Intervention" at bounding box center [226, 101] width 109 height 13
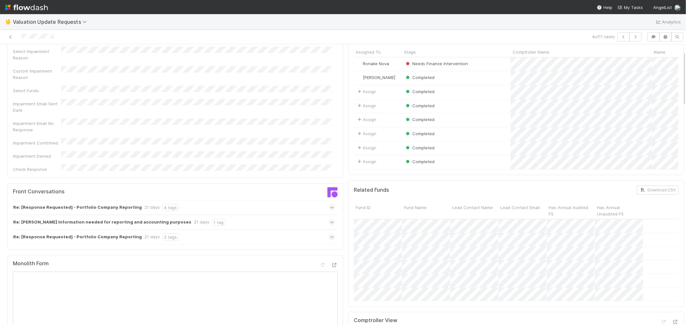
scroll to position [36, 0]
click at [330, 207] on icon at bounding box center [332, 210] width 4 height 6
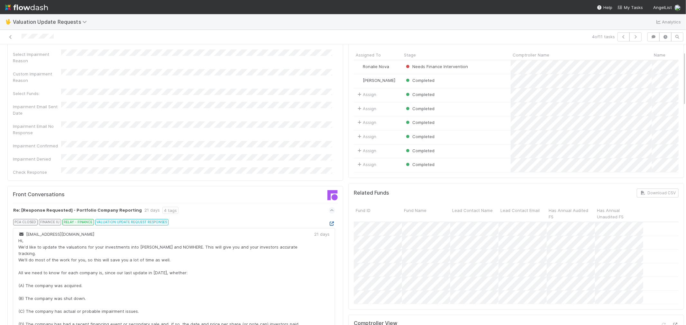
click at [329, 222] on icon at bounding box center [332, 224] width 6 height 4
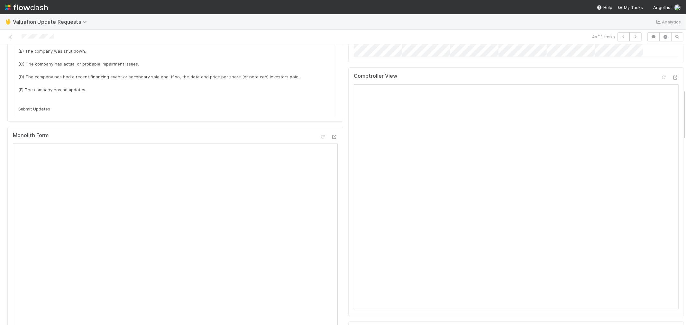
scroll to position [250, 0]
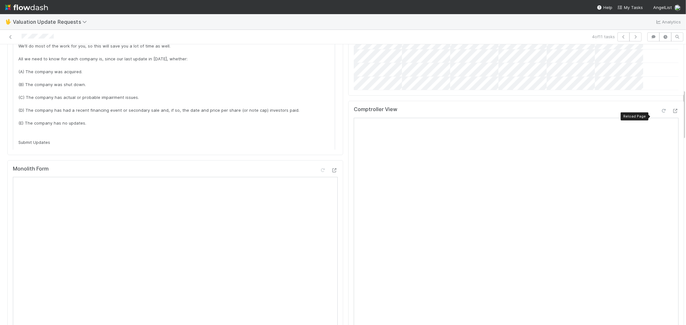
click at [660, 113] on icon at bounding box center [663, 111] width 6 height 4
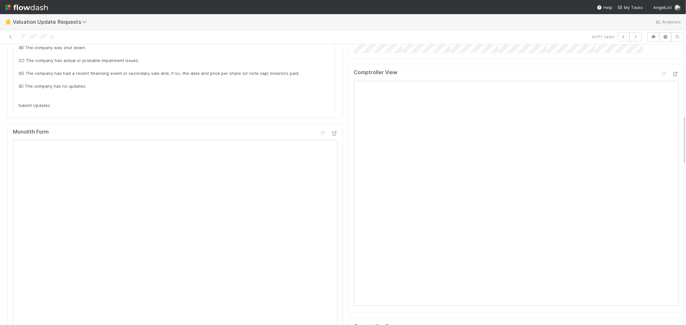
scroll to position [285, 0]
click at [660, 77] on icon at bounding box center [663, 75] width 6 height 4
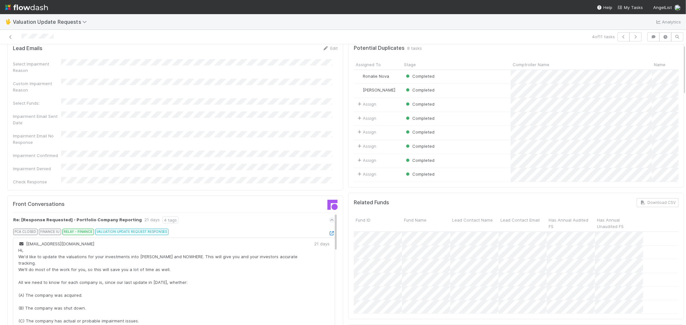
scroll to position [0, 0]
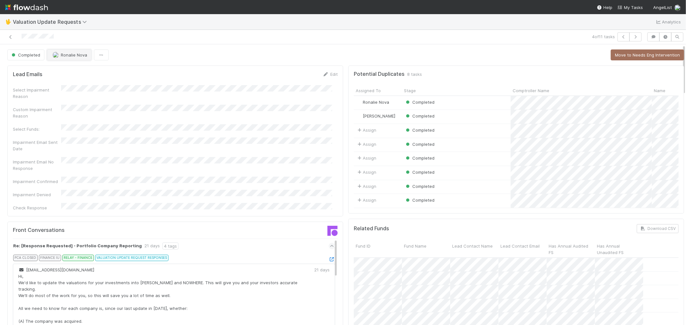
click at [73, 56] on span "Ronalie Nova" at bounding box center [74, 54] width 26 height 5
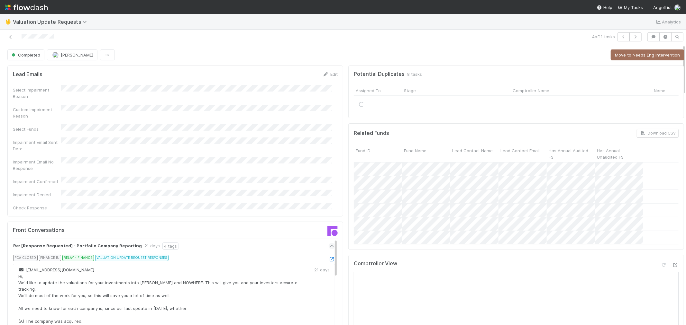
drag, startPoint x: 12, startPoint y: 36, endPoint x: 13, endPoint y: 29, distance: 6.9
click at [12, 36] on icon at bounding box center [10, 37] width 6 height 4
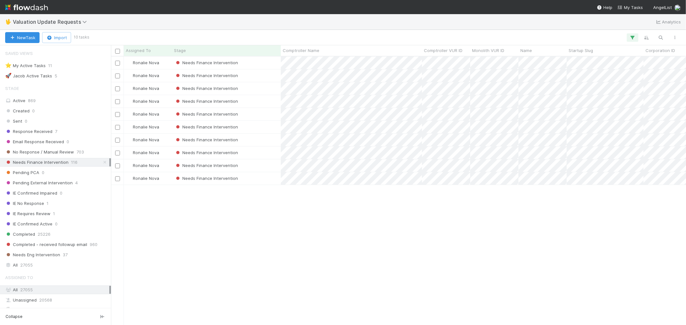
scroll to position [5, 5]
click at [266, 102] on div "Needs Finance Intervention" at bounding box center [226, 101] width 109 height 13
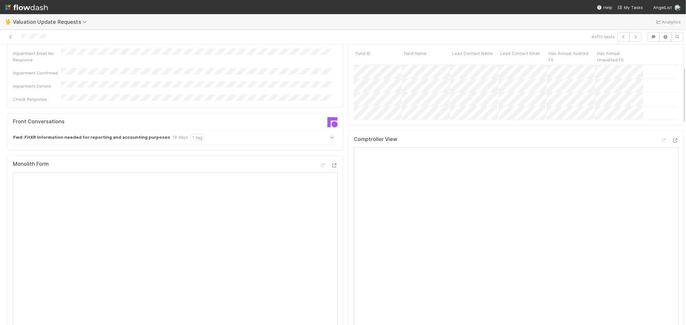
scroll to position [107, 0]
click at [672, 144] on icon at bounding box center [675, 142] width 6 height 4
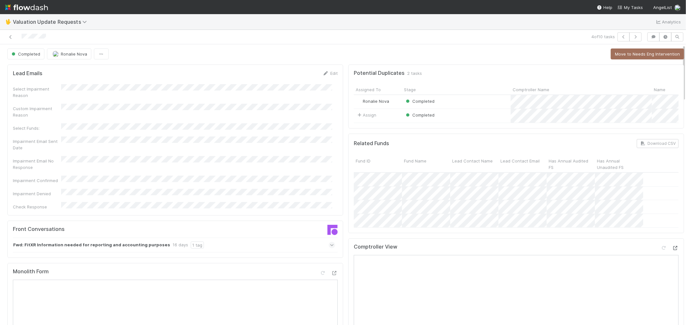
scroll to position [0, 0]
click at [64, 59] on button "Ronalie Nova" at bounding box center [69, 55] width 44 height 11
click at [11, 37] on icon at bounding box center [10, 37] width 6 height 4
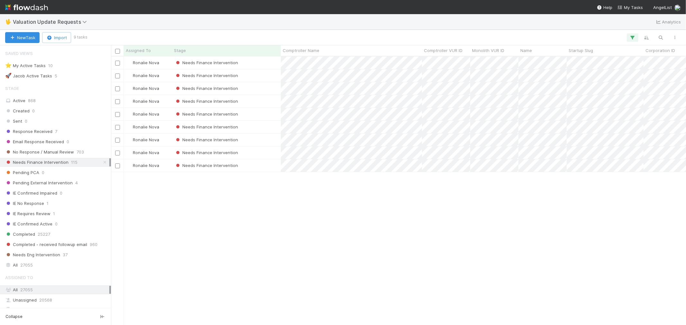
scroll to position [5, 5]
click at [262, 113] on div "Needs Finance Intervention" at bounding box center [226, 114] width 109 height 13
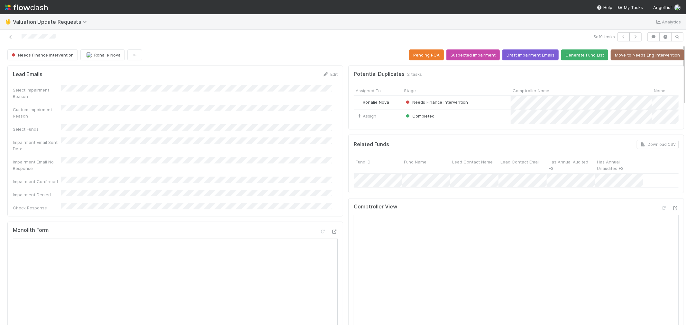
click at [201, 113] on div "Custom Impairment Reason" at bounding box center [175, 112] width 325 height 14
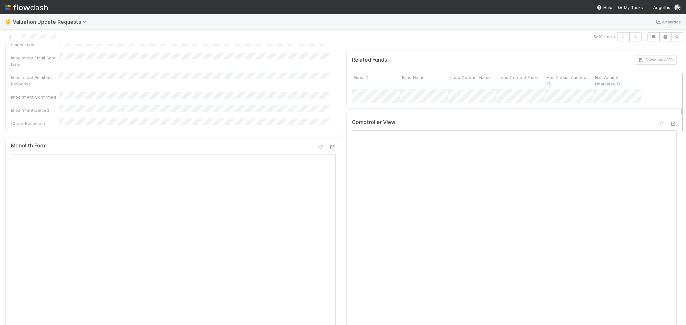
scroll to position [73, 0]
click at [658, 138] on icon at bounding box center [661, 136] width 6 height 4
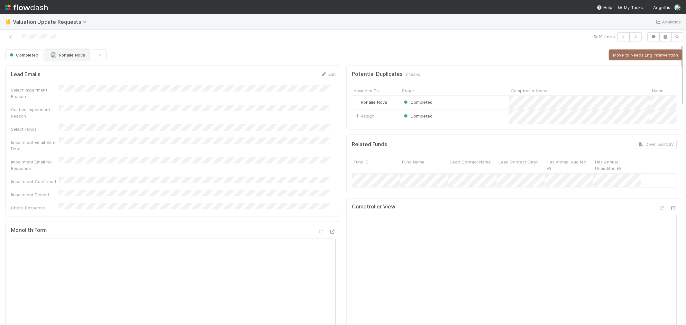
click at [74, 55] on span "Ronalie Nova" at bounding box center [72, 54] width 26 height 5
click at [86, 74] on div "Michael Capilitan" at bounding box center [87, 72] width 91 height 12
click at [10, 36] on icon at bounding box center [10, 37] width 6 height 4
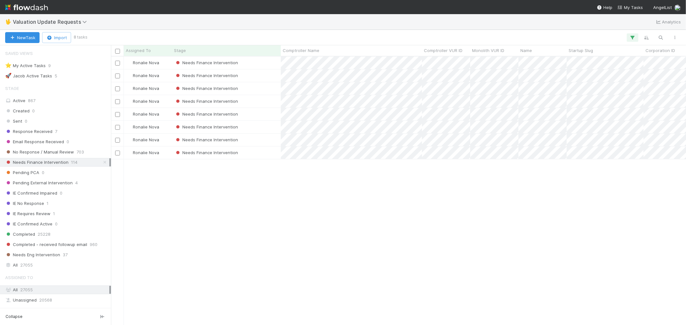
scroll to position [5, 5]
click at [265, 102] on div "Needs Finance Intervention" at bounding box center [226, 101] width 109 height 13
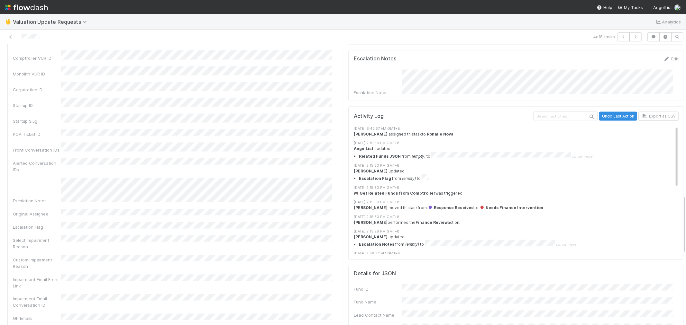
scroll to position [786, 0]
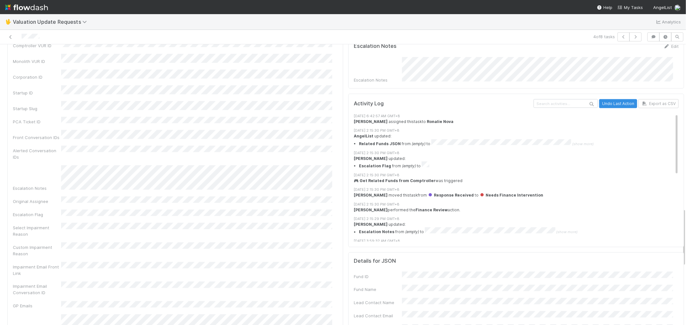
click at [213, 176] on div "Comptroller Name Name Comptroller VUR ID Monolith VUR ID Corporation ID Startup…" at bounding box center [175, 250] width 325 height 488
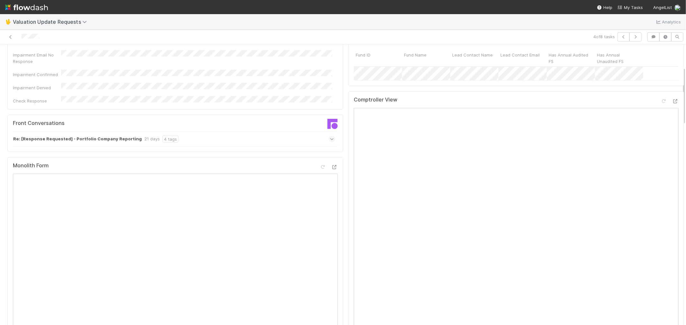
scroll to position [0, 0]
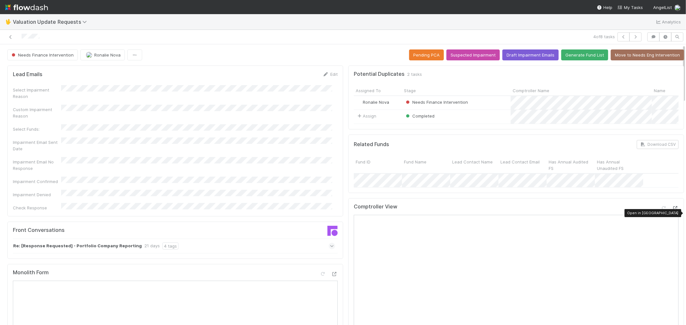
click at [672, 211] on icon at bounding box center [675, 208] width 6 height 4
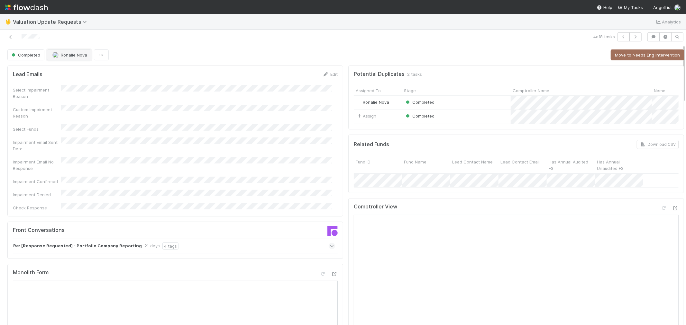
click at [61, 53] on span "Ronalie Nova" at bounding box center [74, 54] width 26 height 5
click at [10, 36] on icon at bounding box center [10, 37] width 6 height 4
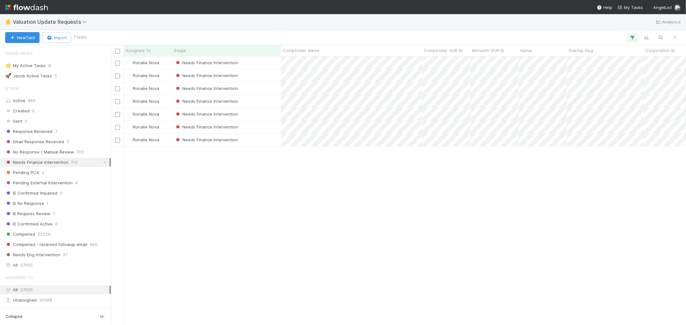
scroll to position [5, 5]
click at [266, 101] on div "Needs Finance Intervention" at bounding box center [226, 101] width 109 height 13
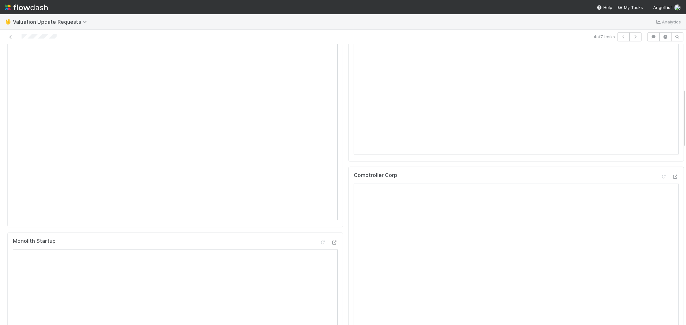
scroll to position [36, 0]
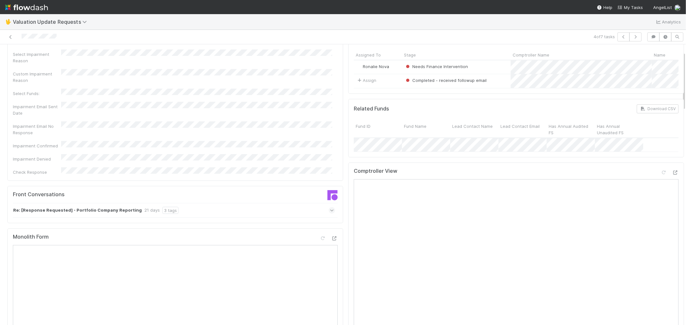
click at [322, 203] on div "Re: [Response Requested] - Portfolio Company Reporting 21 days 3 tags" at bounding box center [174, 210] width 322 height 15
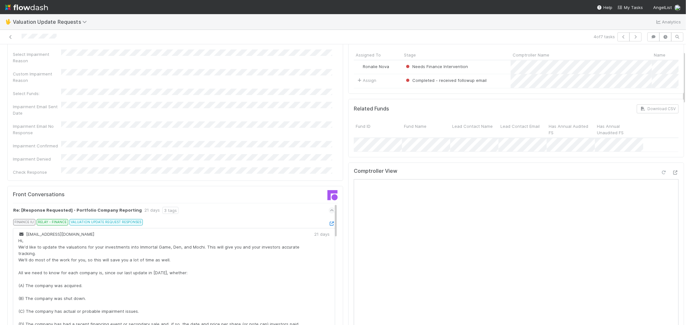
click at [660, 175] on icon at bounding box center [663, 173] width 6 height 4
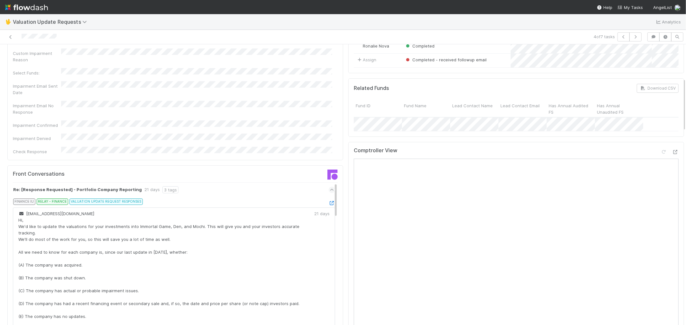
scroll to position [0, 0]
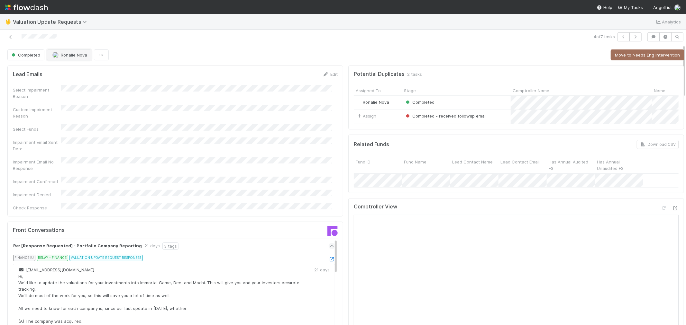
click at [86, 57] on span "Ronalie Nova" at bounding box center [74, 54] width 26 height 5
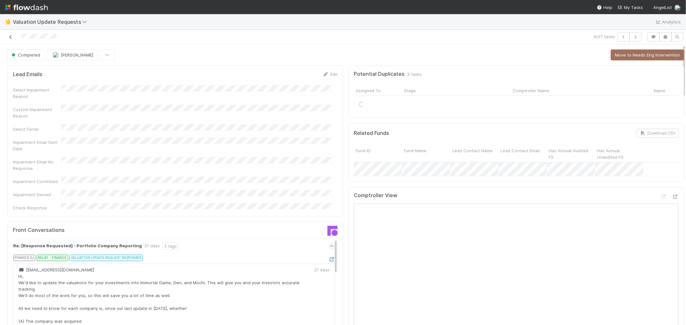
click at [11, 37] on icon at bounding box center [10, 37] width 6 height 4
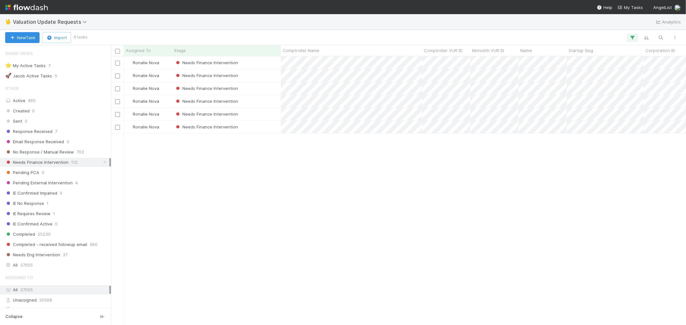
scroll to position [5, 5]
click at [264, 102] on div "Needs Finance Intervention" at bounding box center [226, 101] width 109 height 13
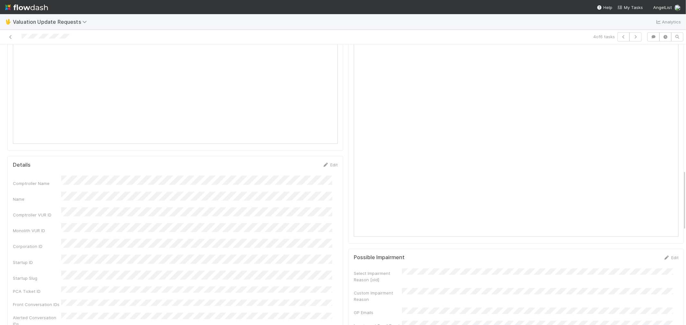
scroll to position [714, 0]
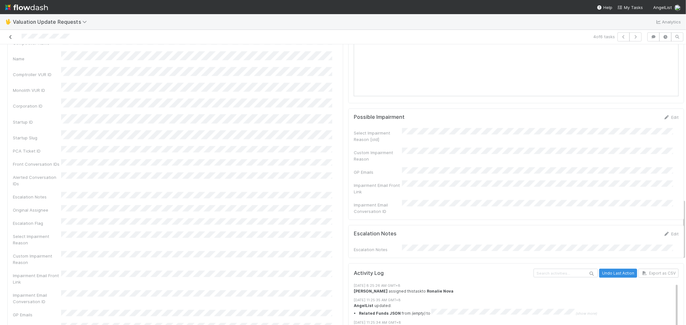
click at [12, 35] on icon at bounding box center [10, 37] width 6 height 4
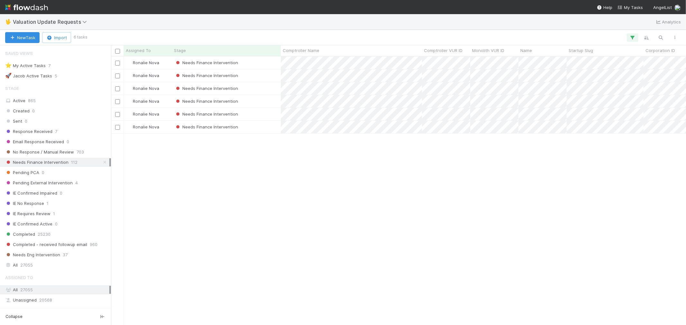
scroll to position [5, 5]
click at [261, 116] on div "Needs Finance Intervention" at bounding box center [226, 114] width 109 height 13
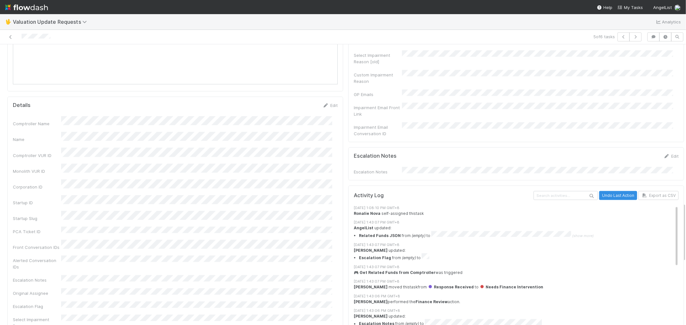
scroll to position [750, 0]
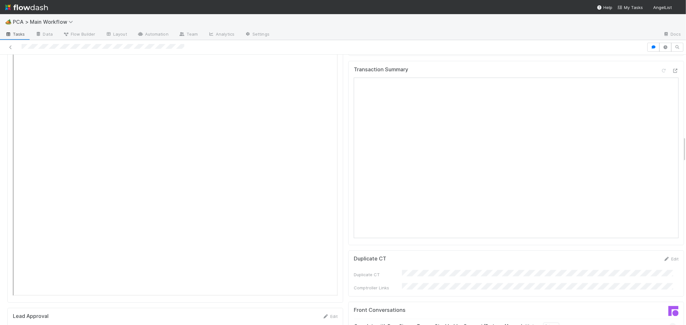
scroll to position [714, 0]
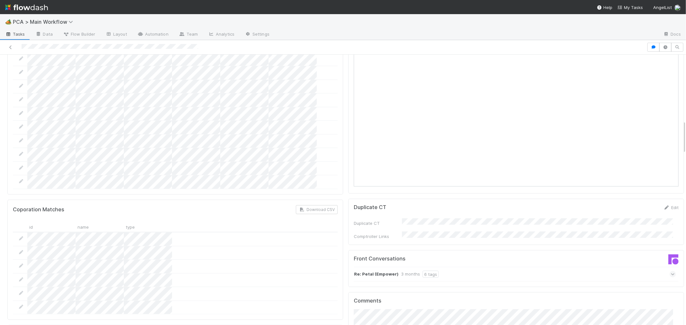
scroll to position [5, 0]
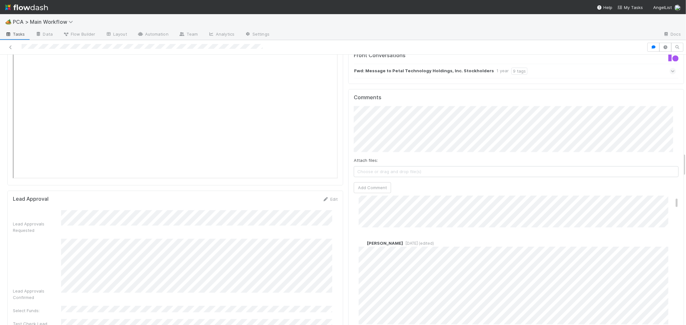
scroll to position [36, 0]
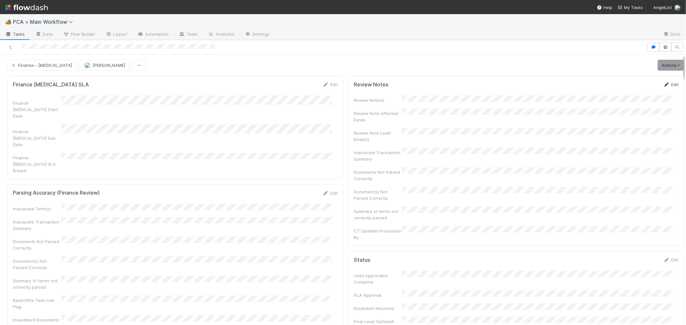
click at [663, 82] on link "Edit" at bounding box center [670, 84] width 15 height 5
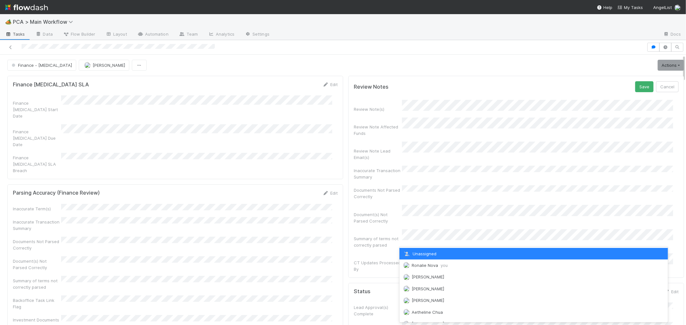
click at [423, 266] on span "Ronalie Nova you" at bounding box center [430, 265] width 36 height 5
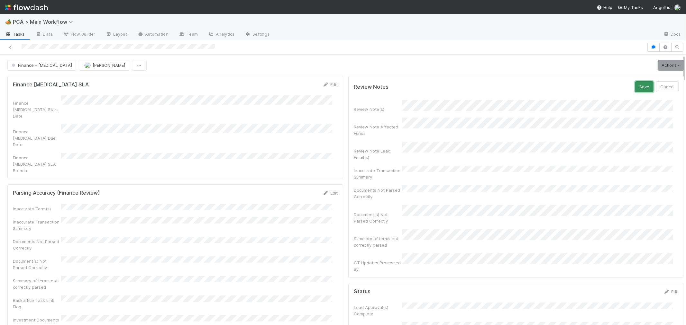
click at [635, 87] on button "Save" at bounding box center [644, 86] width 18 height 11
click at [93, 66] on span "[PERSON_NAME]" at bounding box center [109, 65] width 32 height 5
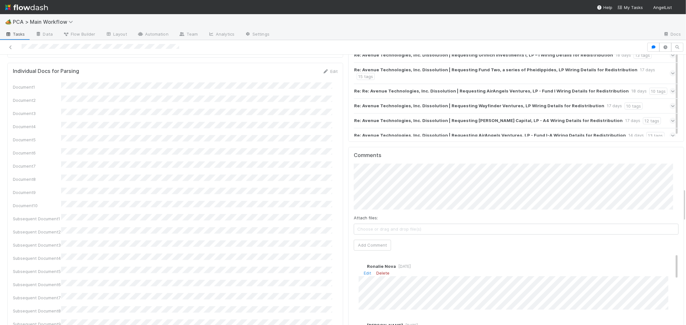
scroll to position [1107, 0]
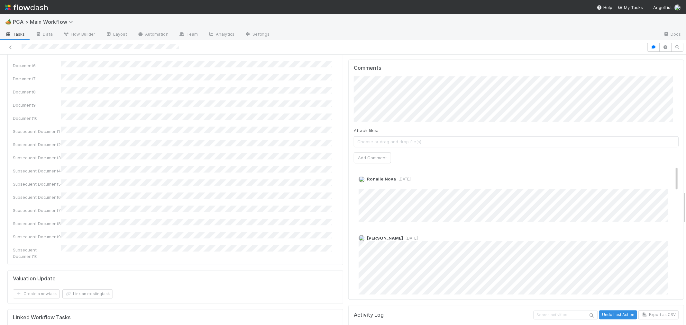
click at [402, 230] on div "Marenz Trajano 3 days ago" at bounding box center [519, 264] width 330 height 68
click at [403, 236] on span "3 days ago" at bounding box center [410, 238] width 15 height 5
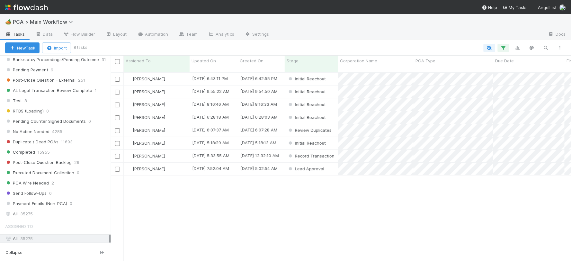
scroll to position [750, 0]
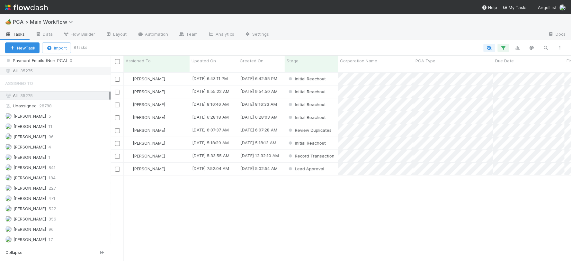
click at [27, 75] on span "35275" at bounding box center [26, 71] width 13 height 8
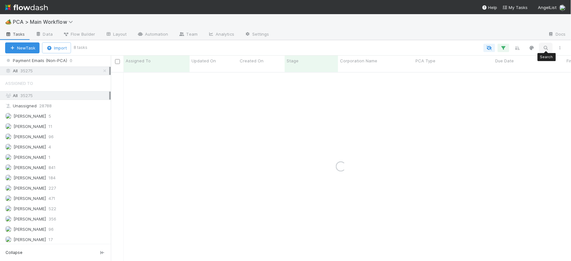
click at [548, 48] on icon "button" at bounding box center [546, 48] width 6 height 6
type input "Socratease, In"
click at [505, 46] on icon "button" at bounding box center [504, 48] width 6 height 6
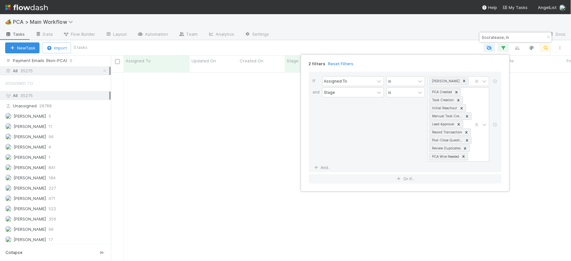
drag, startPoint x: 341, startPoint y: 64, endPoint x: 421, endPoint y: 52, distance: 81.0
click at [341, 64] on link "Reset Filters" at bounding box center [340, 63] width 25 height 5
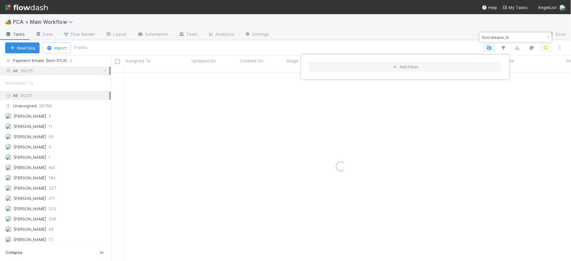
click at [518, 38] on div "Add Filter" at bounding box center [285, 130] width 571 height 261
click at [517, 36] on div "Add Filter" at bounding box center [285, 130] width 571 height 261
click at [27, 47] on button "New Task" at bounding box center [22, 47] width 34 height 11
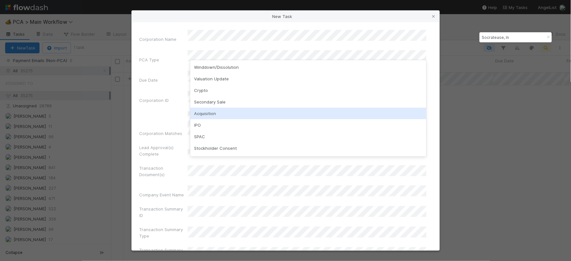
drag, startPoint x: 214, startPoint y: 113, endPoint x: 204, endPoint y: 91, distance: 24.0
click at [214, 113] on div "Acquisition" at bounding box center [308, 114] width 236 height 12
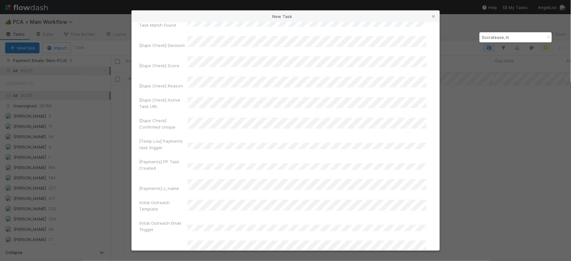
scroll to position [4286, 0]
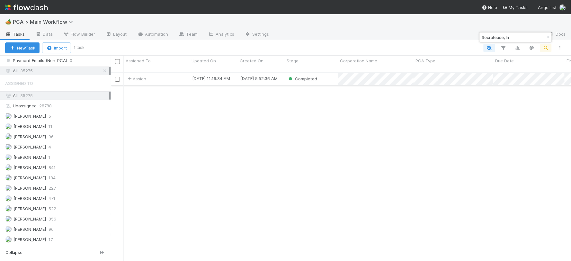
click at [174, 73] on div "Assign" at bounding box center [157, 79] width 66 height 13
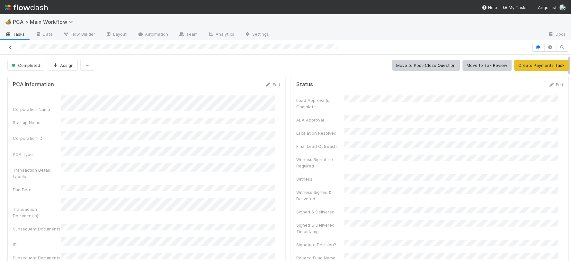
click at [9, 47] on icon at bounding box center [10, 47] width 6 height 4
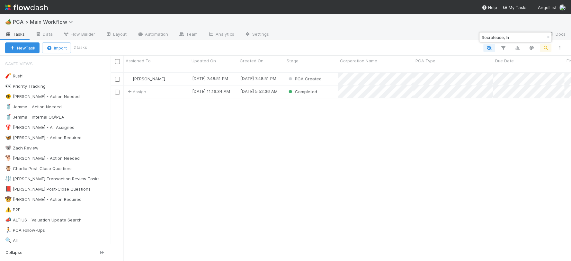
scroll to position [189, 455]
click at [325, 74] on div "PCA Created" at bounding box center [311, 79] width 53 height 13
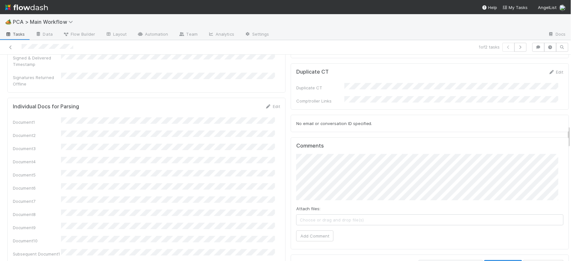
scroll to position [639, 0]
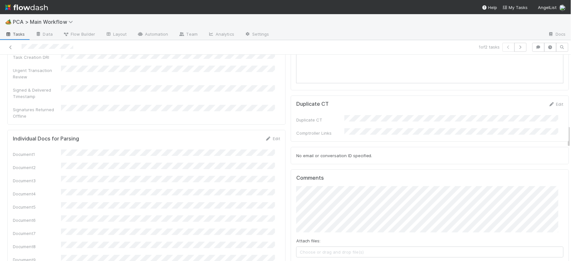
click at [489, 194] on div "https://comptroller.internal.angellist.com/v/valuation_update_requests/60374 Sh…" at bounding box center [285, 130] width 571 height 261
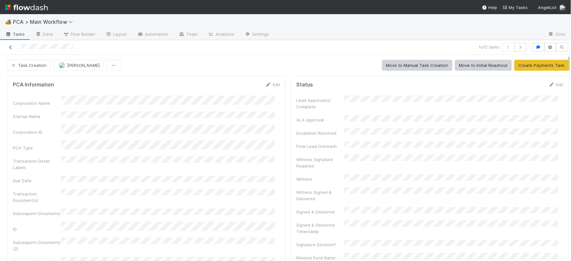
click at [11, 45] on icon at bounding box center [10, 47] width 6 height 4
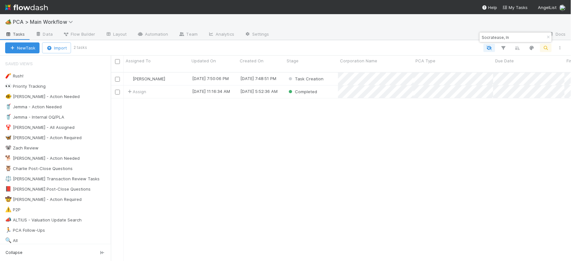
scroll to position [189, 455]
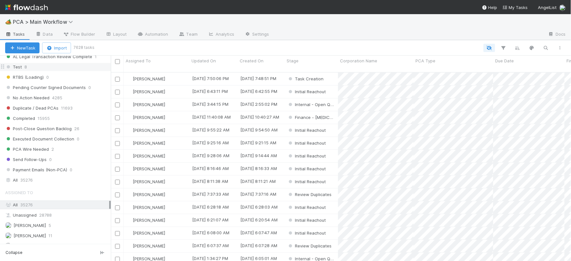
scroll to position [740, 0]
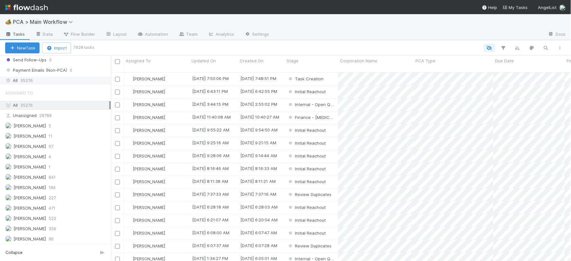
click at [29, 85] on span "35276" at bounding box center [26, 81] width 13 height 8
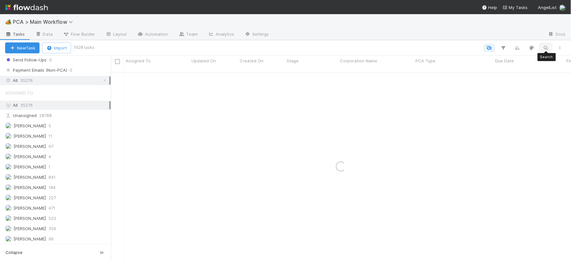
click at [548, 44] on button "button" at bounding box center [546, 48] width 12 height 8
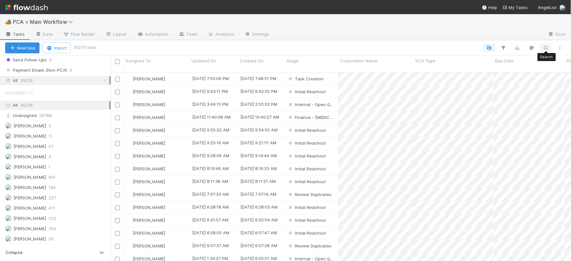
scroll to position [189, 455]
click at [547, 49] on icon "button" at bounding box center [546, 48] width 6 height 6
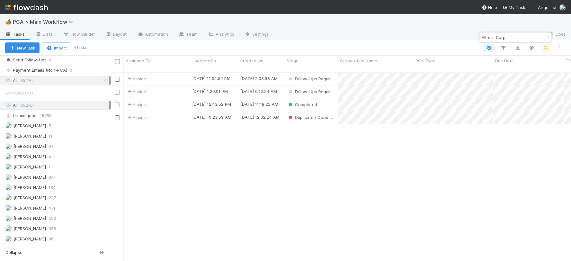
type input "Altruist Corp"
click at [174, 86] on div "Assign" at bounding box center [157, 92] width 66 height 13
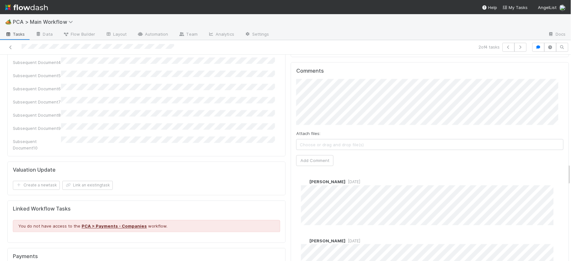
scroll to position [1036, 0]
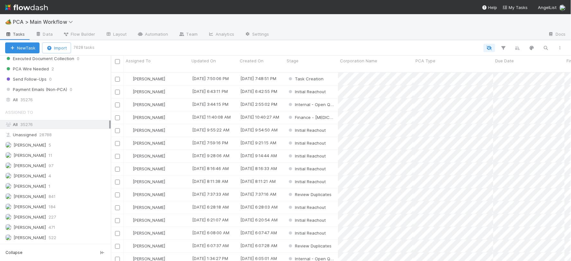
scroll to position [714, 0]
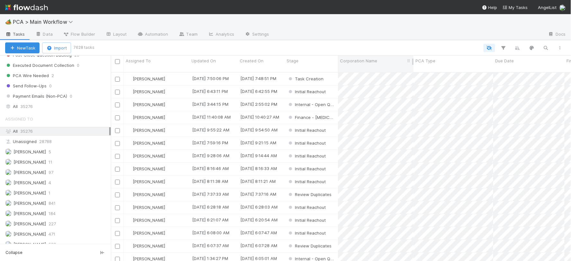
drag, startPoint x: 28, startPoint y: 113, endPoint x: 364, endPoint y: 64, distance: 339.7
click at [28, 111] on span "35276" at bounding box center [26, 107] width 13 height 8
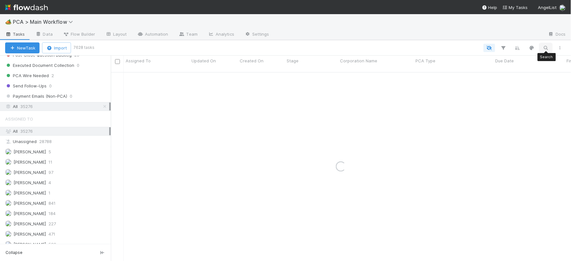
click at [548, 46] on icon "button" at bounding box center [546, 48] width 6 height 6
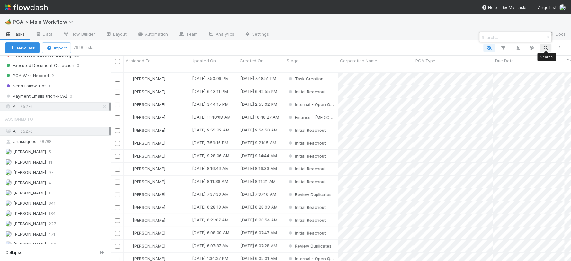
click at [546, 47] on div at bounding box center [285, 130] width 571 height 261
click at [546, 47] on icon "button" at bounding box center [546, 48] width 6 height 6
paste input "Being Cares, Inc."
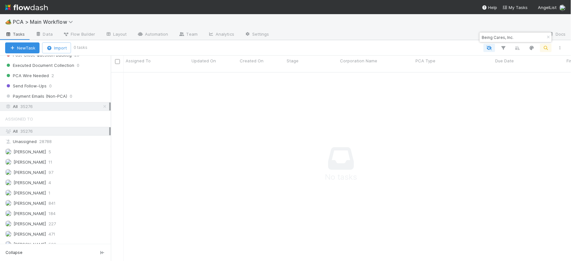
scroll to position [184, 449]
type input "Being Cares, Inc."
click at [33, 49] on button "New Task" at bounding box center [22, 47] width 34 height 11
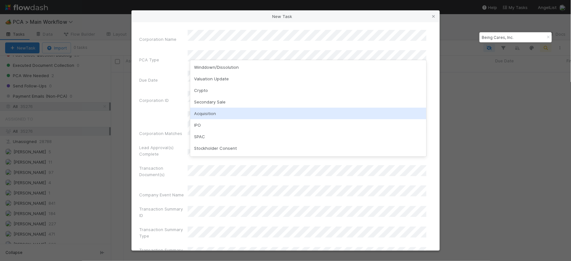
click at [211, 113] on div "Acquisition" at bounding box center [308, 114] width 236 height 12
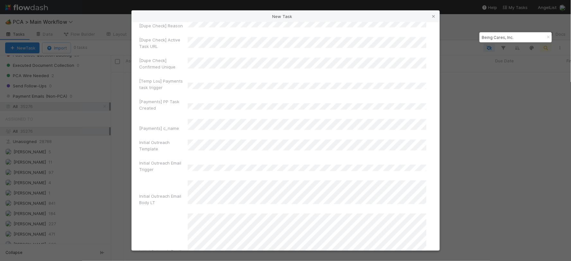
scroll to position [4294, 0]
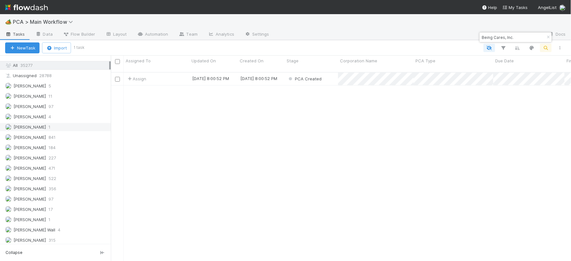
scroll to position [786, 0]
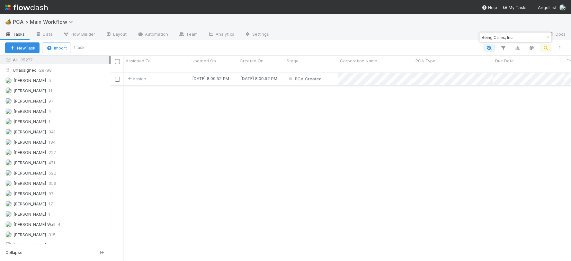
click at [331, 77] on div "PCA Created" at bounding box center [311, 79] width 53 height 13
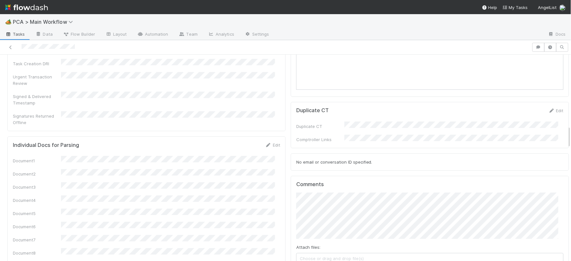
scroll to position [643, 0]
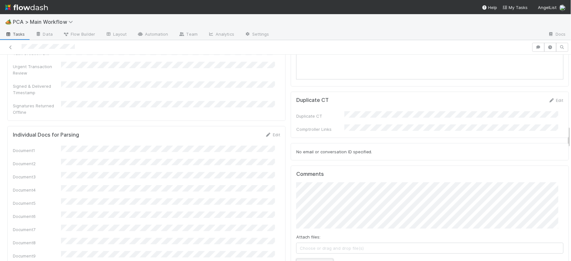
click at [307, 259] on button "Add Comment" at bounding box center [314, 264] width 37 height 11
click at [13, 44] on link at bounding box center [10, 47] width 6 height 6
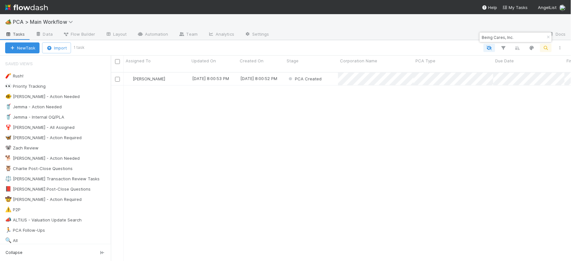
scroll to position [189, 455]
click at [329, 75] on div "PCA Created" at bounding box center [311, 79] width 53 height 13
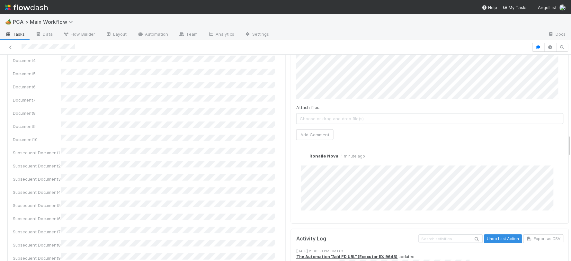
scroll to position [786, 0]
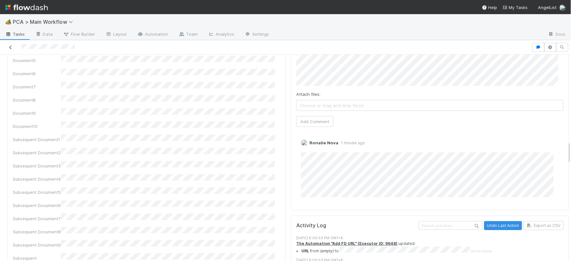
click at [11, 46] on icon at bounding box center [10, 47] width 6 height 4
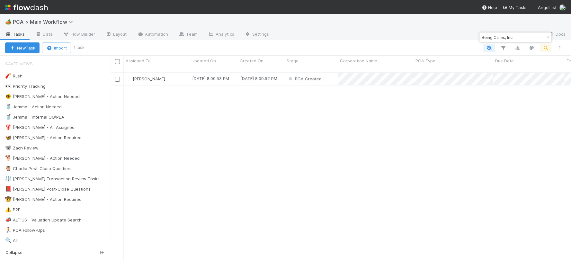
scroll to position [189, 455]
drag, startPoint x: 522, startPoint y: 36, endPoint x: 465, endPoint y: 30, distance: 57.8
click at [467, 31] on body "🏕️ PCA > Main Workflow Tasks Data Flow Builder Layout Automation Team Analytics…" at bounding box center [285, 130] width 571 height 261
paste input "Questo Wellbeing Private Limited"
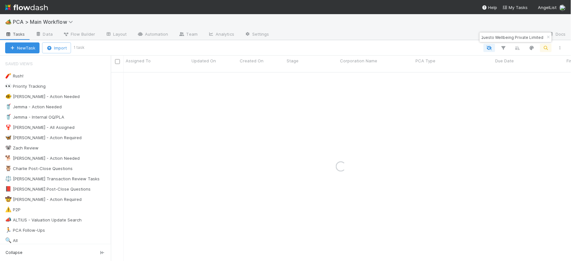
paste input
type input "Questo Wellbeing Private Limited"
click at [173, 73] on div "Meg Castanare" at bounding box center [157, 79] width 66 height 13
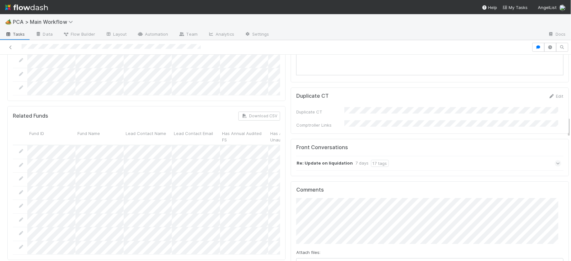
scroll to position [607, 0]
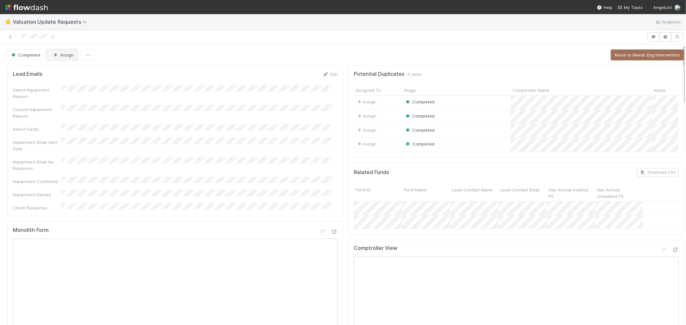
click at [66, 55] on button "Assign" at bounding box center [62, 55] width 31 height 11
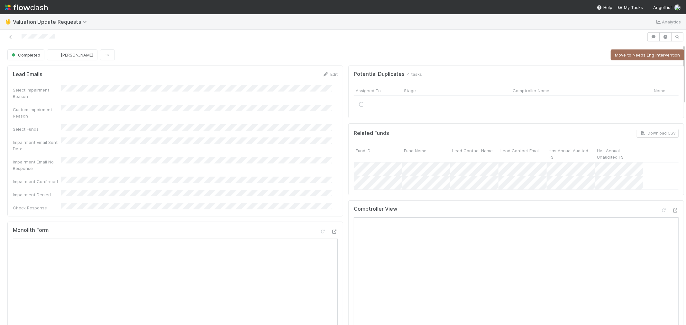
click at [5, 37] on div at bounding box center [323, 36] width 641 height 9
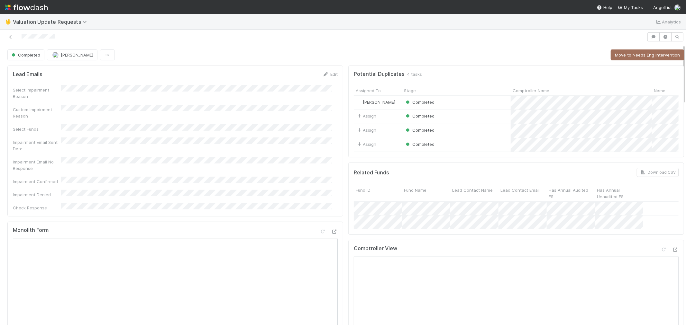
drag, startPoint x: 11, startPoint y: 38, endPoint x: 20, endPoint y: 4, distance: 34.6
click at [11, 37] on icon at bounding box center [10, 37] width 6 height 4
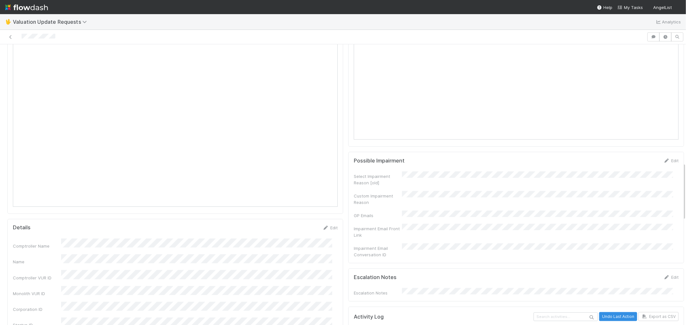
scroll to position [571, 0]
click at [12, 37] on icon at bounding box center [10, 37] width 6 height 4
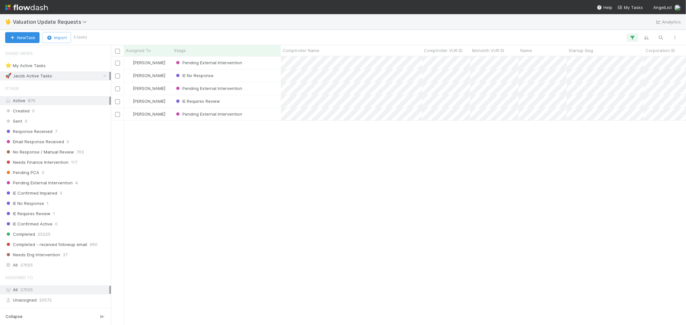
scroll to position [263, 569]
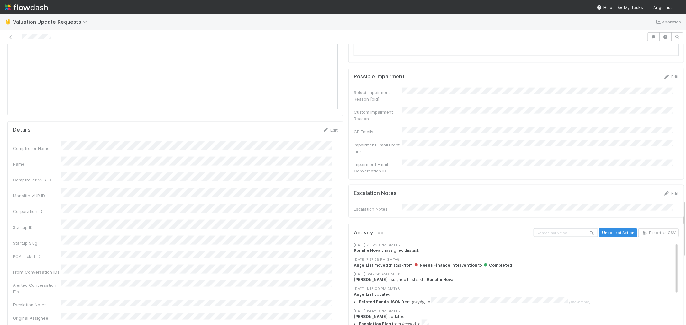
scroll to position [821, 0]
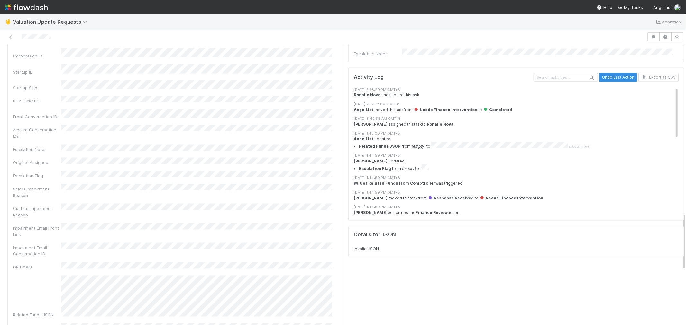
click at [310, 223] on div "Impairment Email Front Link" at bounding box center [175, 230] width 325 height 14
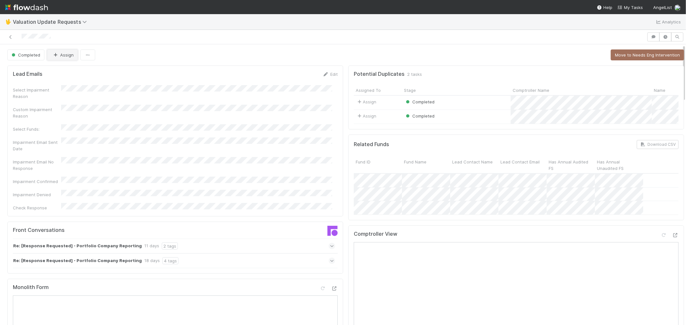
click at [57, 55] on icon "button" at bounding box center [55, 55] width 6 height 4
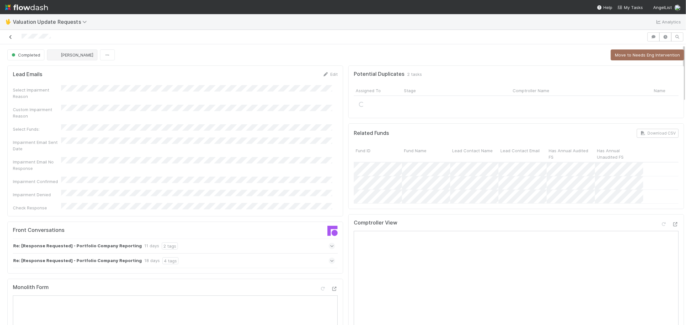
click at [9, 36] on icon at bounding box center [10, 37] width 6 height 4
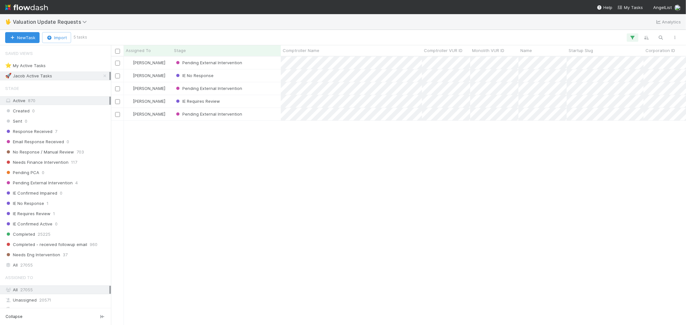
scroll to position [263, 569]
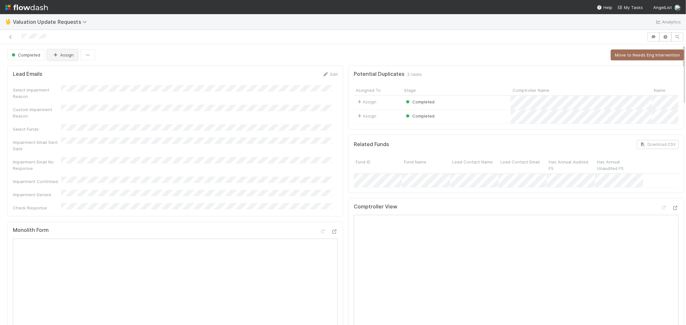
click at [59, 57] on button "Assign" at bounding box center [62, 55] width 31 height 11
click at [11, 36] on icon at bounding box center [10, 37] width 6 height 4
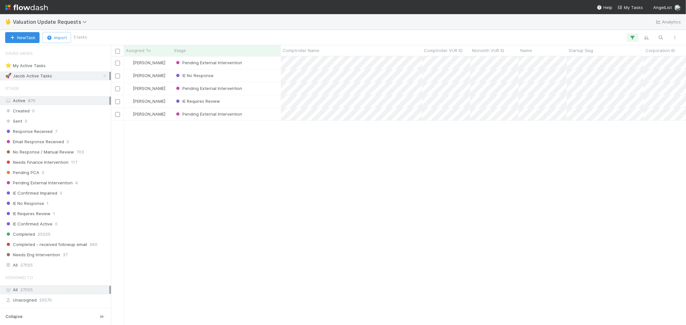
scroll to position [263, 569]
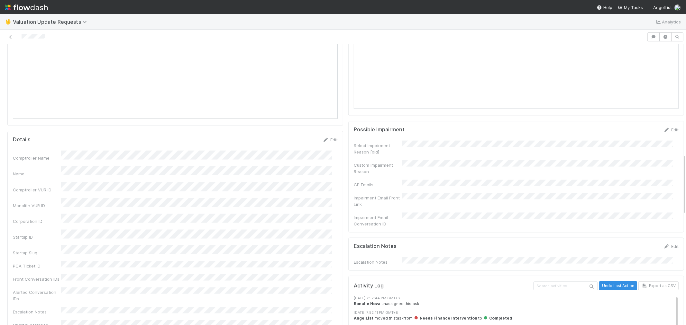
scroll to position [679, 0]
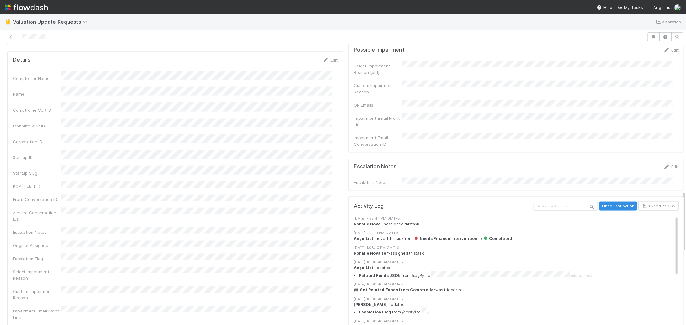
click at [277, 208] on div "Alerted Conversation IDs" at bounding box center [175, 215] width 325 height 14
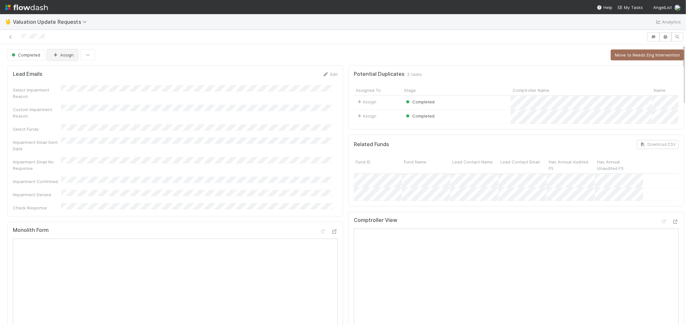
click at [62, 58] on button "Assign" at bounding box center [62, 55] width 31 height 11
click at [77, 72] on span "[PERSON_NAME]" at bounding box center [72, 71] width 32 height 5
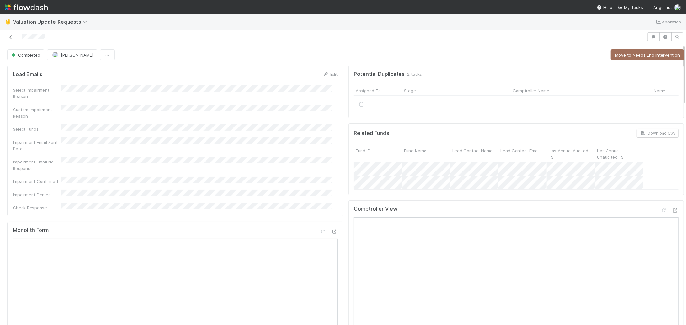
click at [10, 36] on icon at bounding box center [10, 37] width 6 height 4
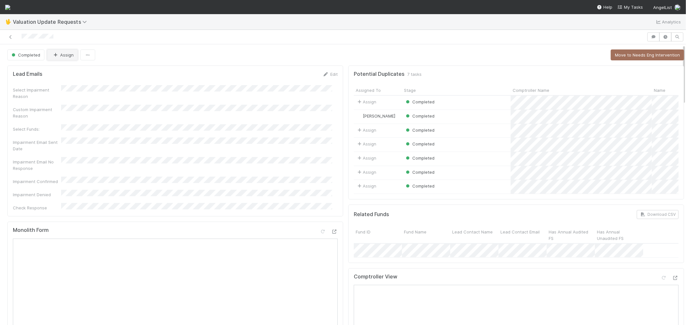
click at [61, 51] on button "Assign" at bounding box center [62, 55] width 31 height 11
click at [10, 34] on link at bounding box center [10, 37] width 6 height 6
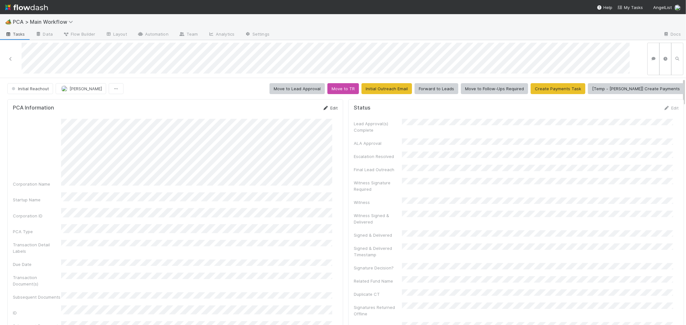
click at [326, 105] on link "Edit" at bounding box center [329, 107] width 15 height 5
click at [104, 121] on form "PCA Information Save Cancel Corporation Name Startup Name Corporation ID PCA Ty…" at bounding box center [175, 280] width 325 height 351
click at [300, 113] on button "Save" at bounding box center [303, 110] width 18 height 11
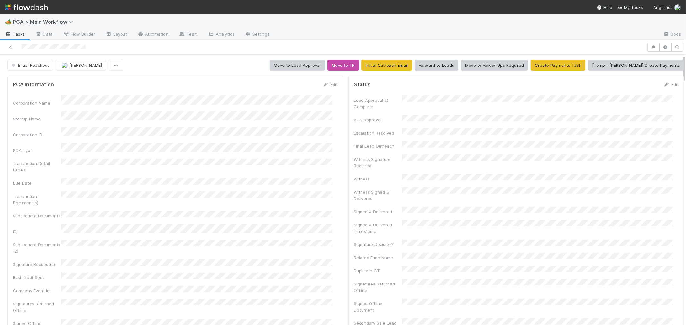
scroll to position [451, 0]
